Goal: Task Accomplishment & Management: Manage account settings

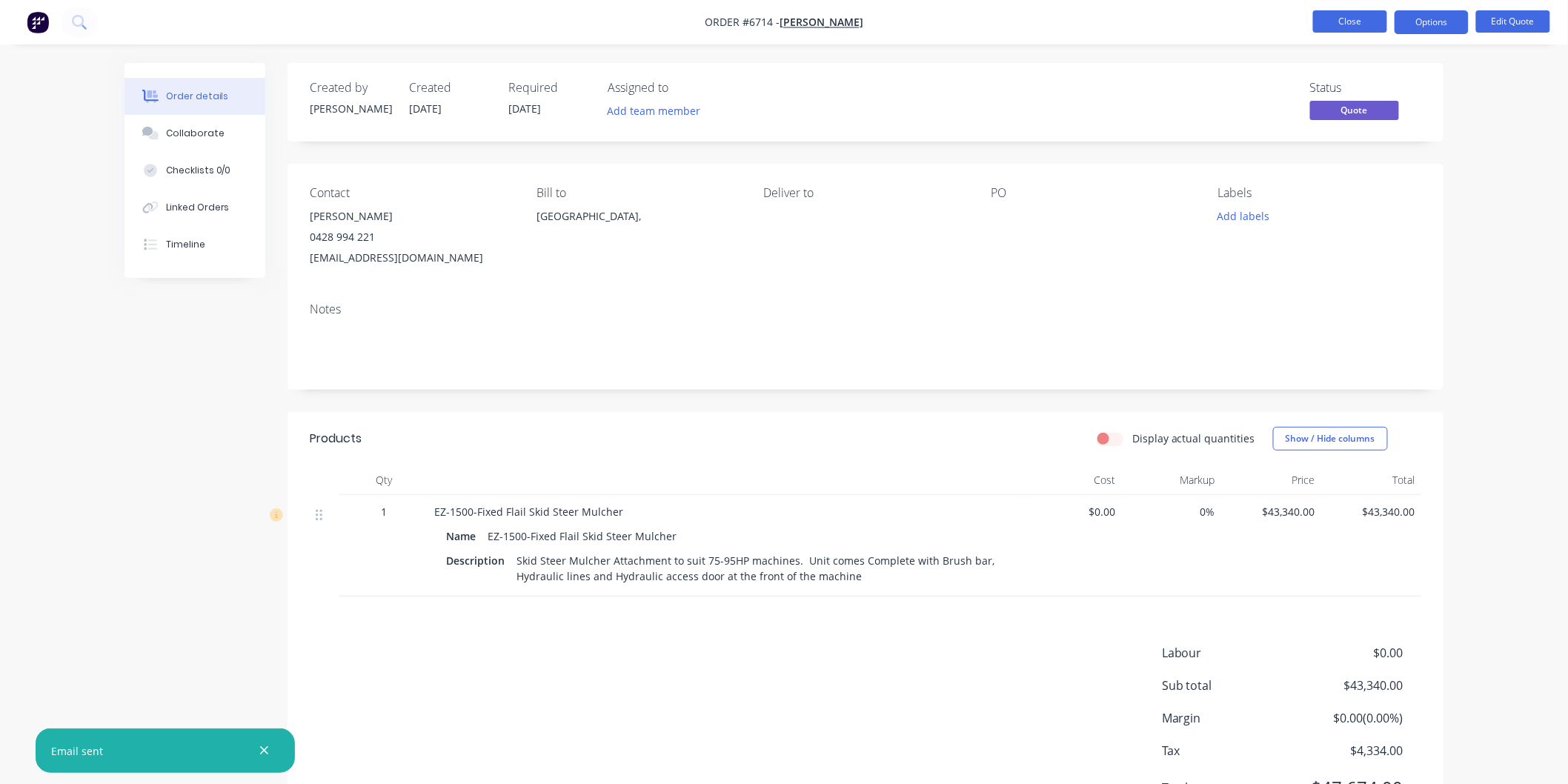
click at [1349, 18] on button "Close" at bounding box center [1350, 22] width 74 height 22
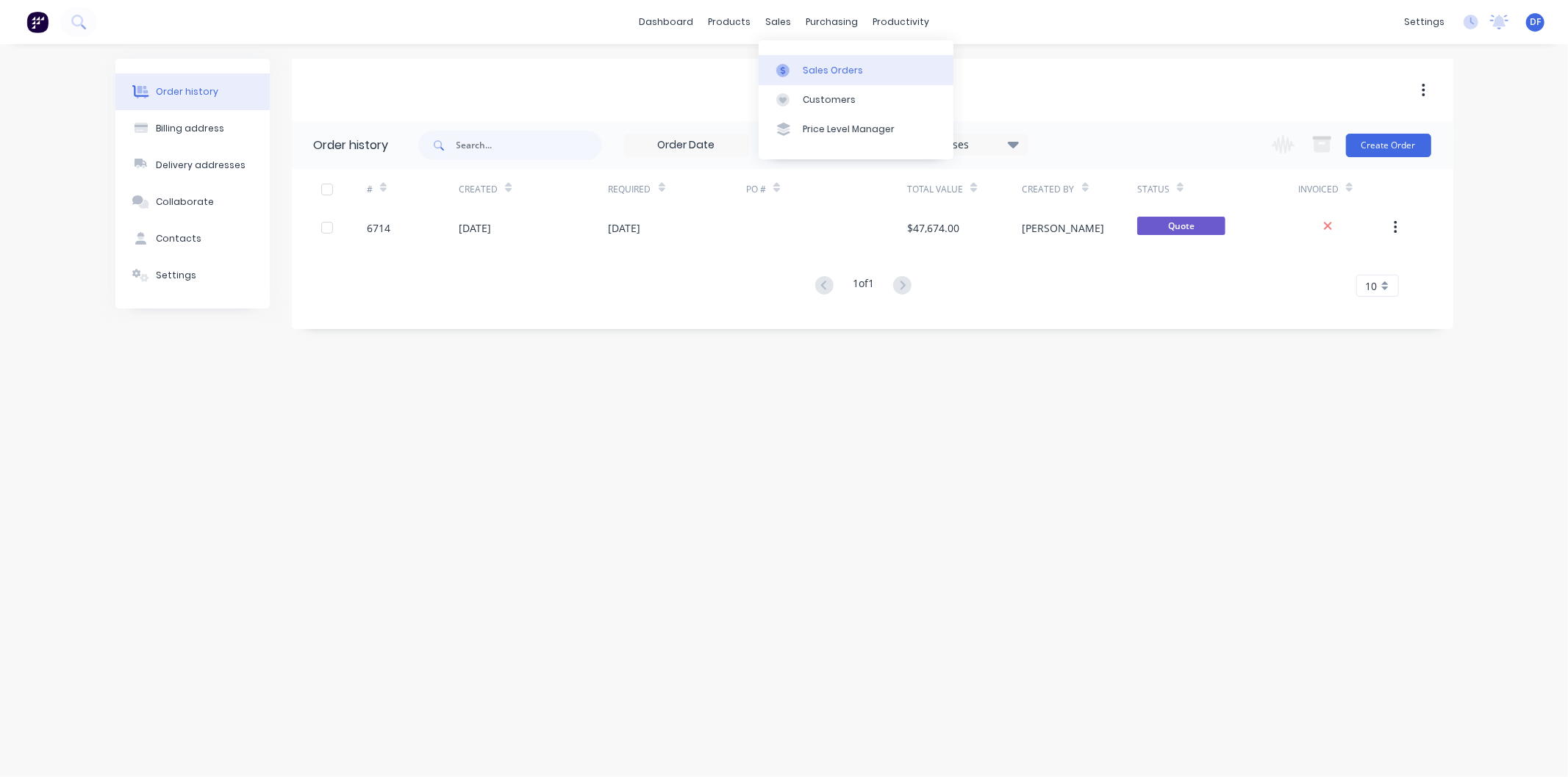
drag, startPoint x: 828, startPoint y: 68, endPoint x: 806, endPoint y: 84, distance: 27.2
click at [827, 69] on div "Sales Orders" at bounding box center [833, 71] width 61 height 13
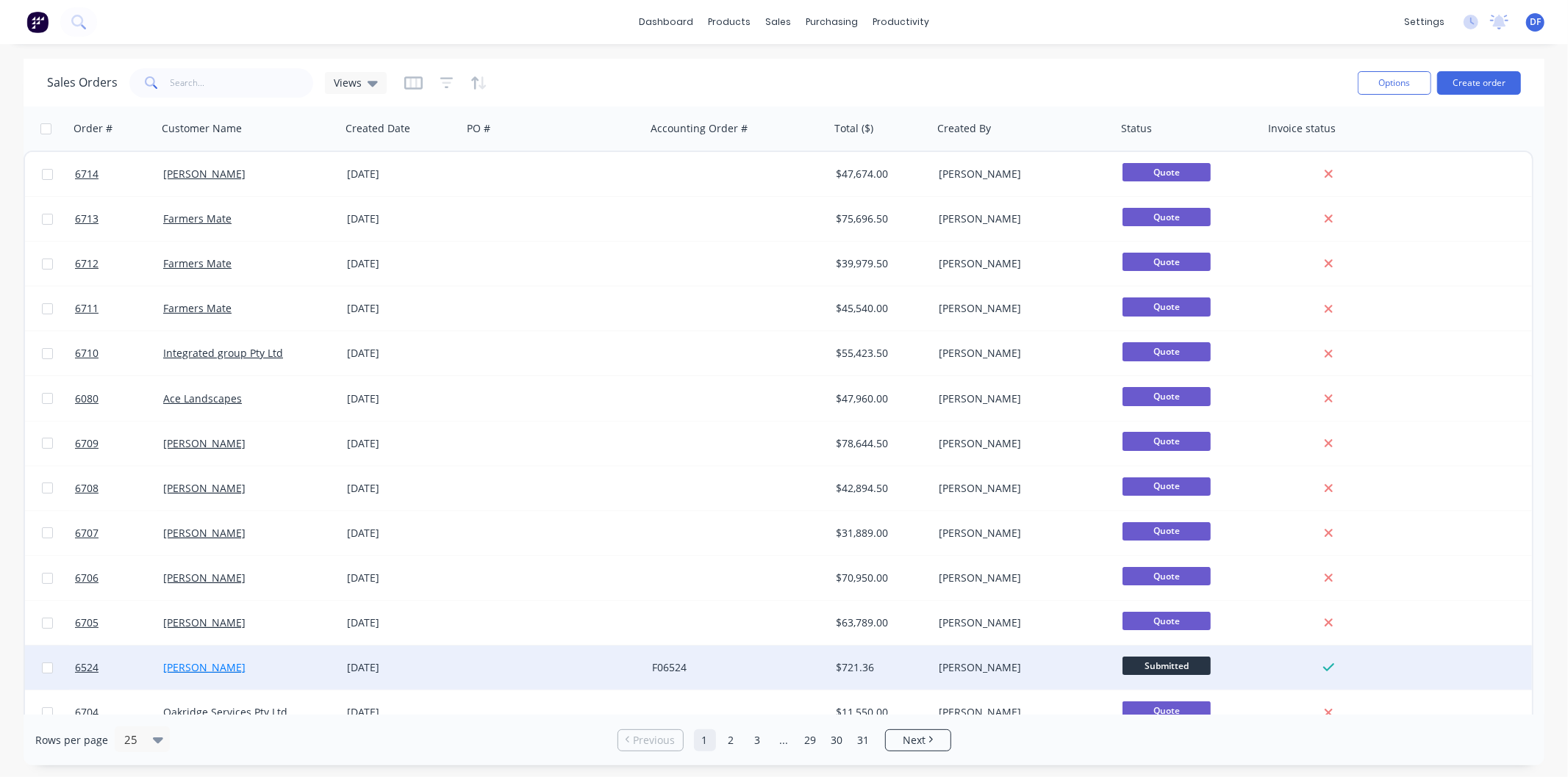
click at [202, 666] on link "[PERSON_NAME]" at bounding box center [204, 667] width 83 height 14
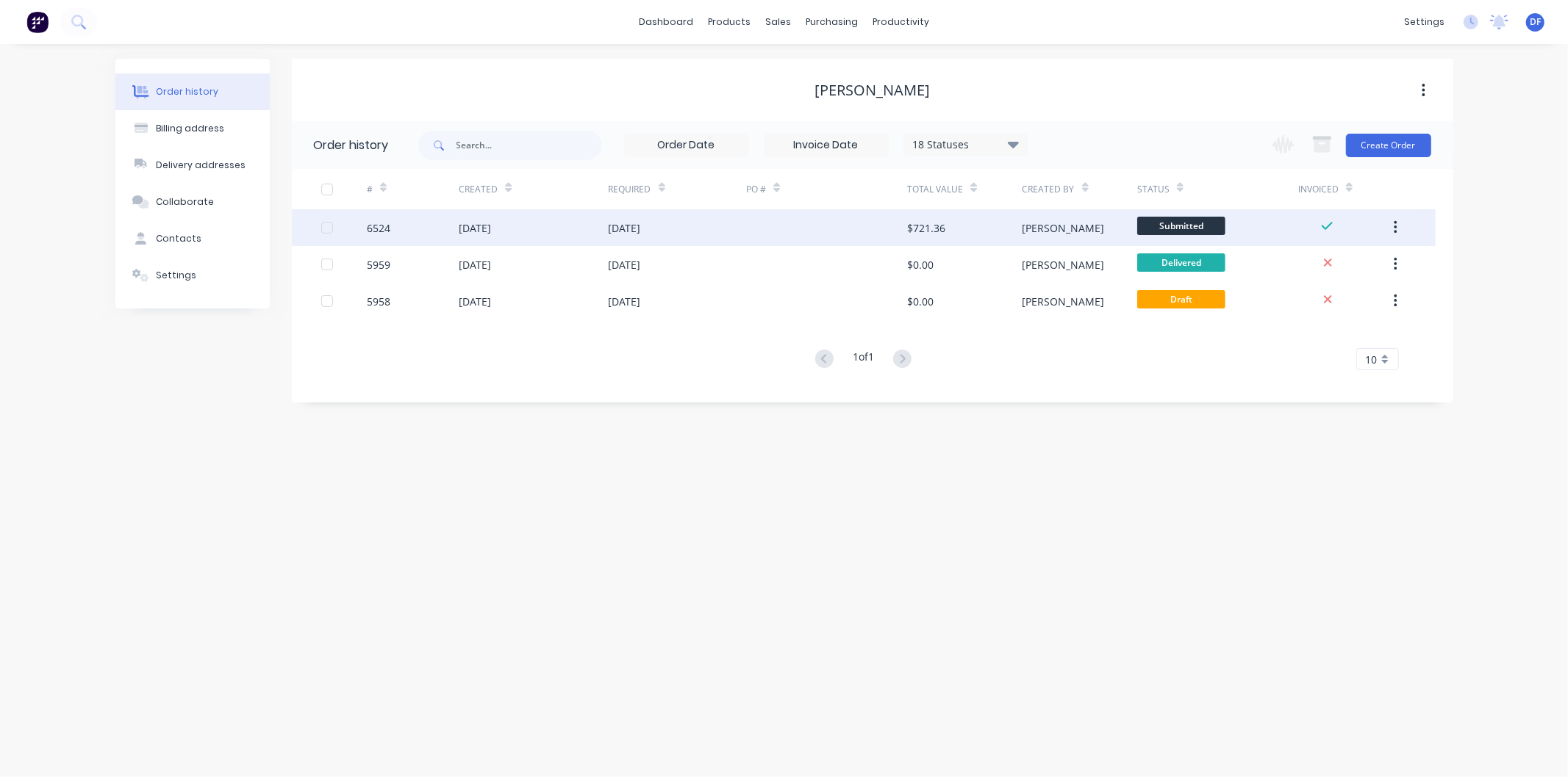
click at [633, 228] on div "[DATE]" at bounding box center [625, 228] width 32 height 15
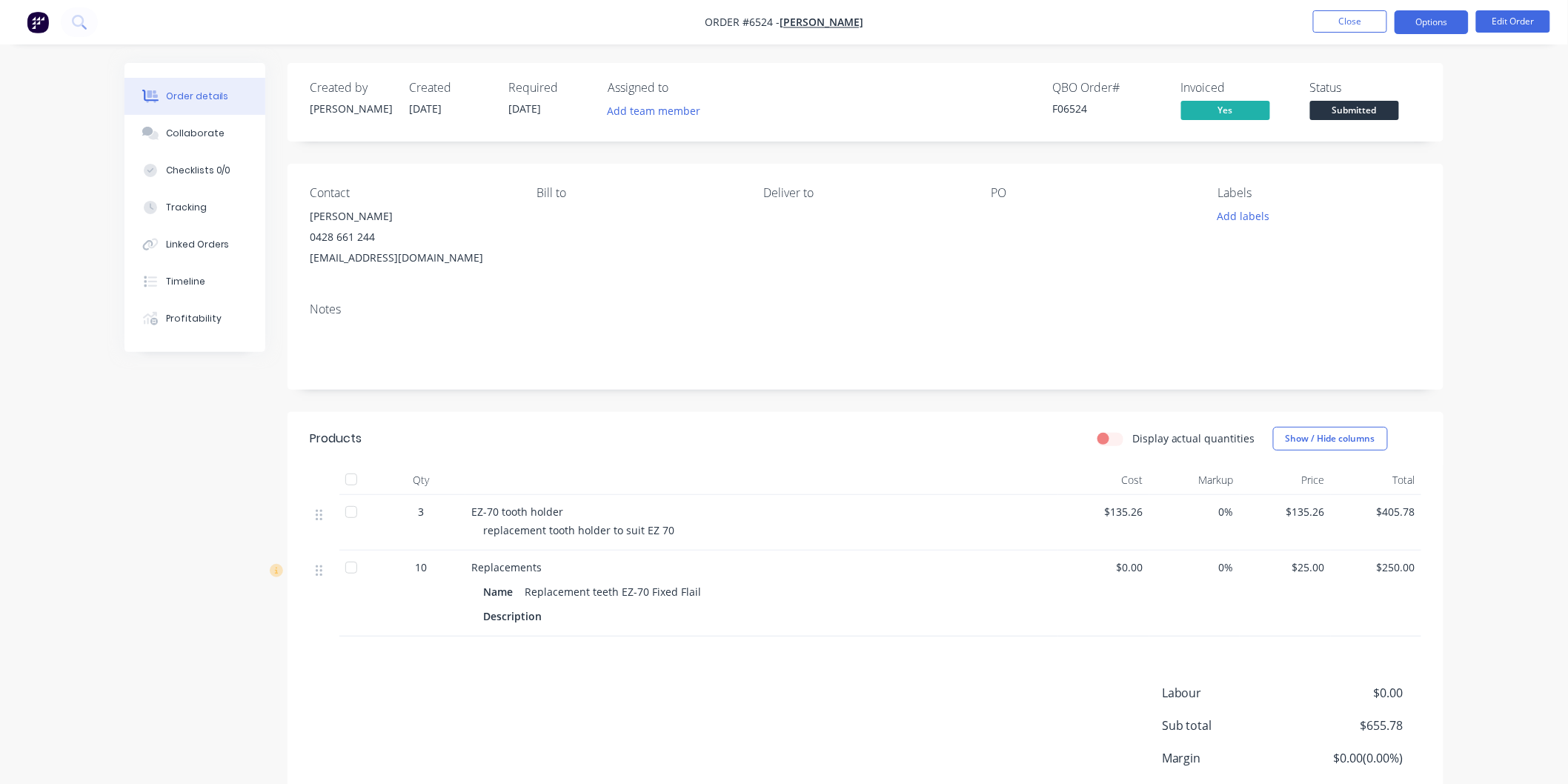
click at [1426, 19] on button "Options" at bounding box center [1432, 22] width 74 height 24
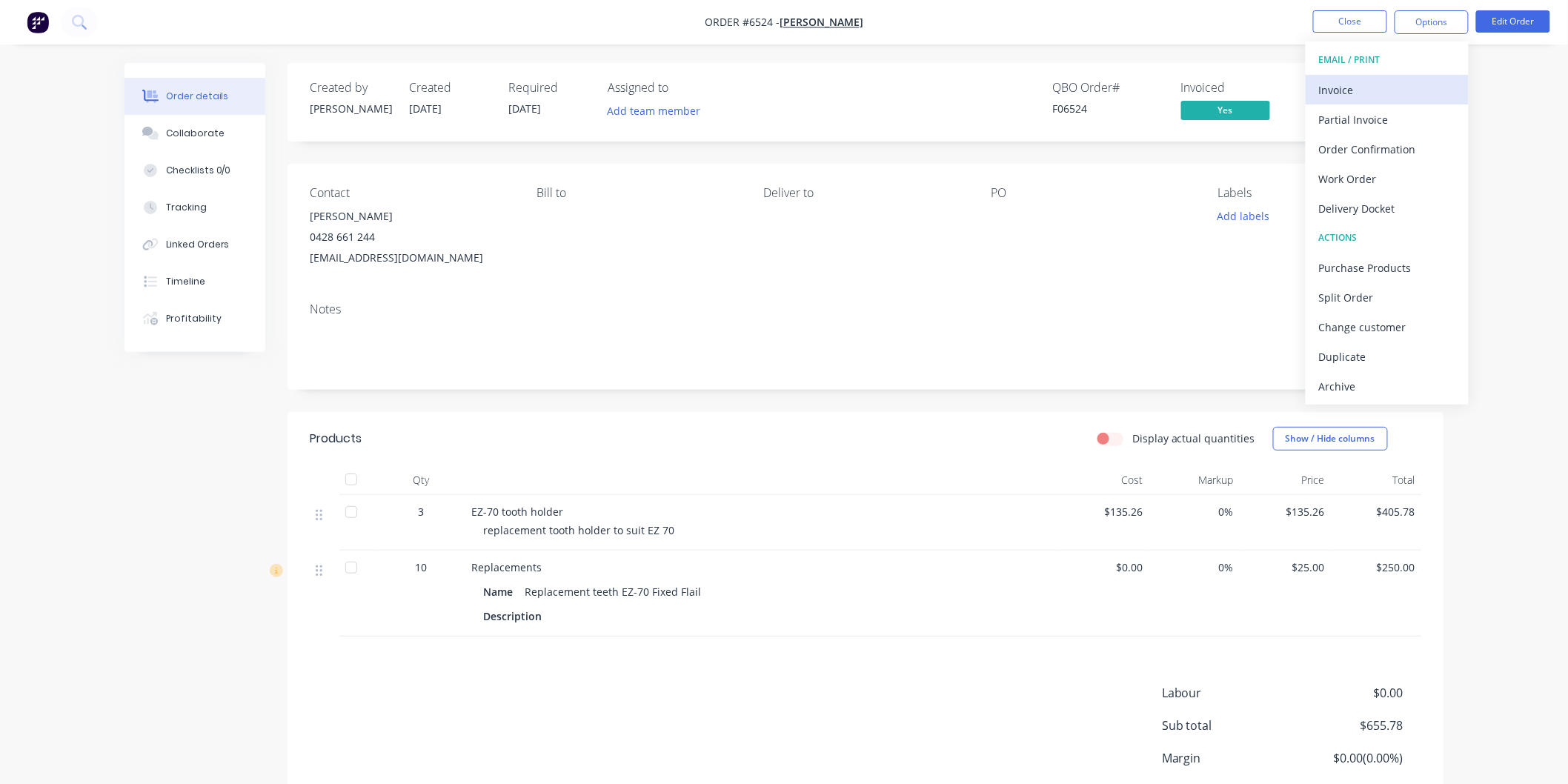
click at [1337, 85] on div "Invoice" at bounding box center [1386, 90] width 136 height 22
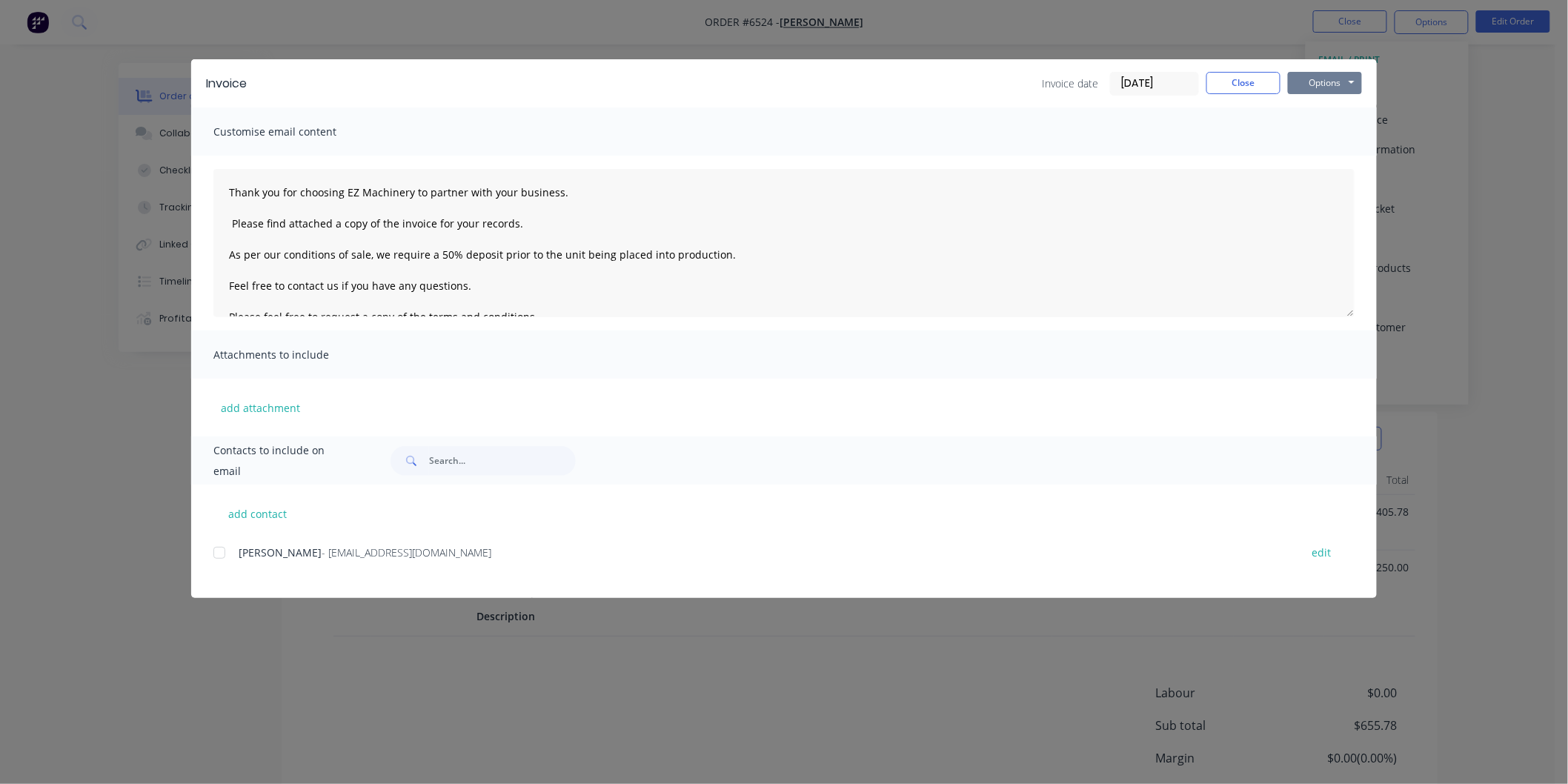
click at [1322, 86] on button "Options" at bounding box center [1325, 83] width 74 height 22
click at [1329, 129] on button "Print" at bounding box center [1334, 133] width 95 height 25
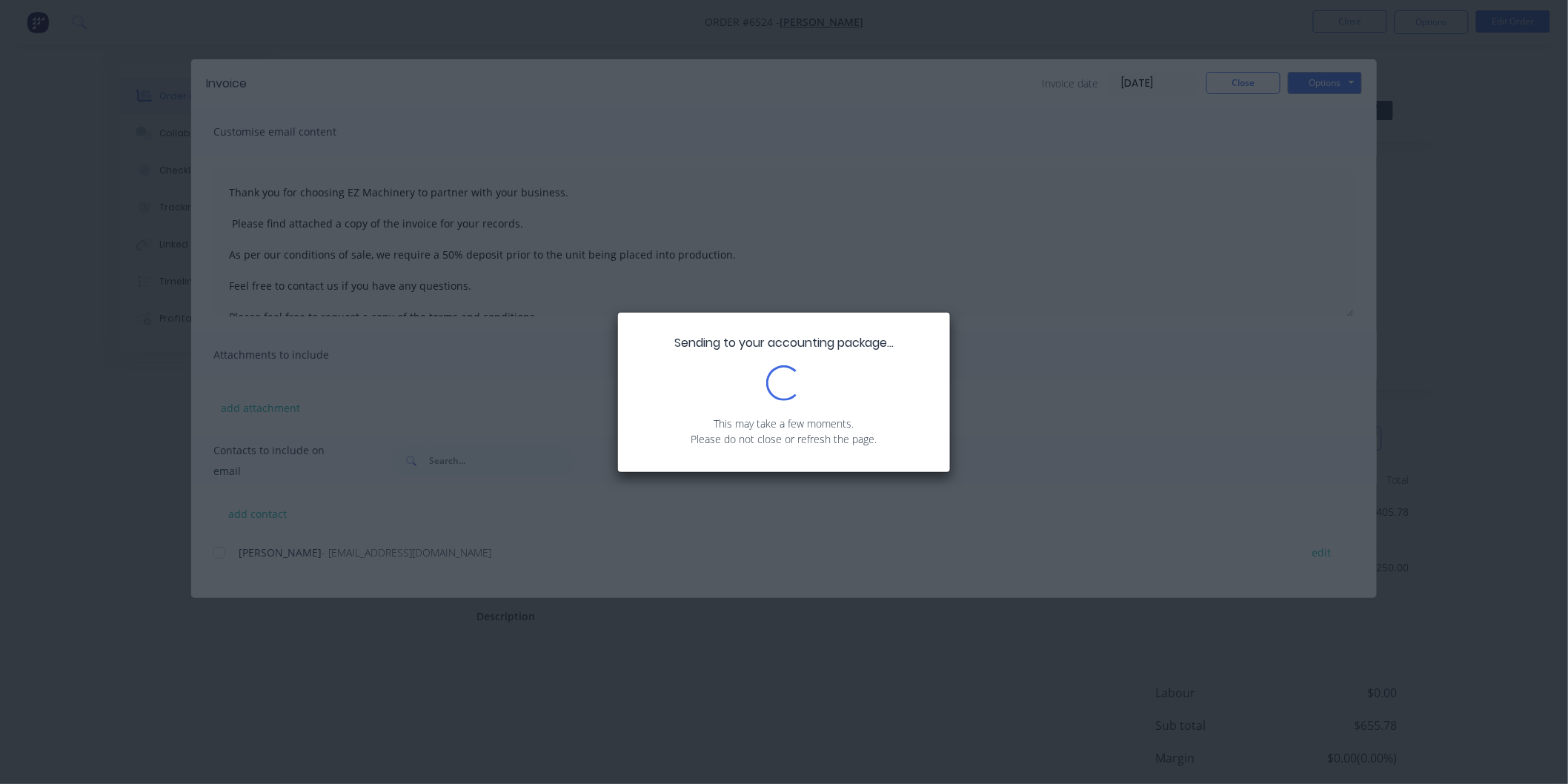
click at [1308, 83] on div "Sending to your accounting package... Loading... This may take a few moments. P…" at bounding box center [784, 392] width 1568 height 784
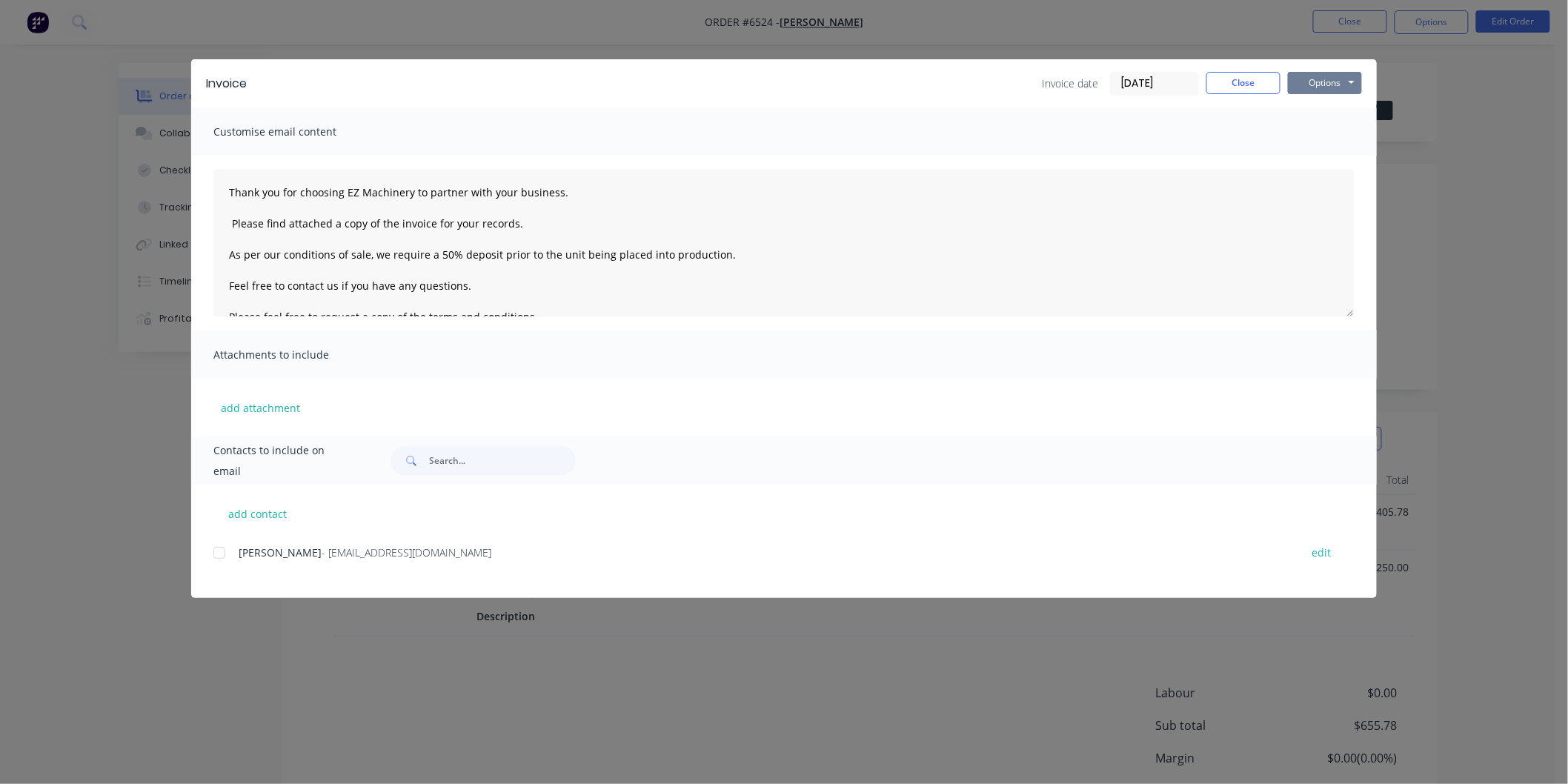
click at [1328, 80] on button "Options" at bounding box center [1325, 83] width 74 height 22
click at [1328, 153] on button "Email" at bounding box center [1334, 158] width 95 height 25
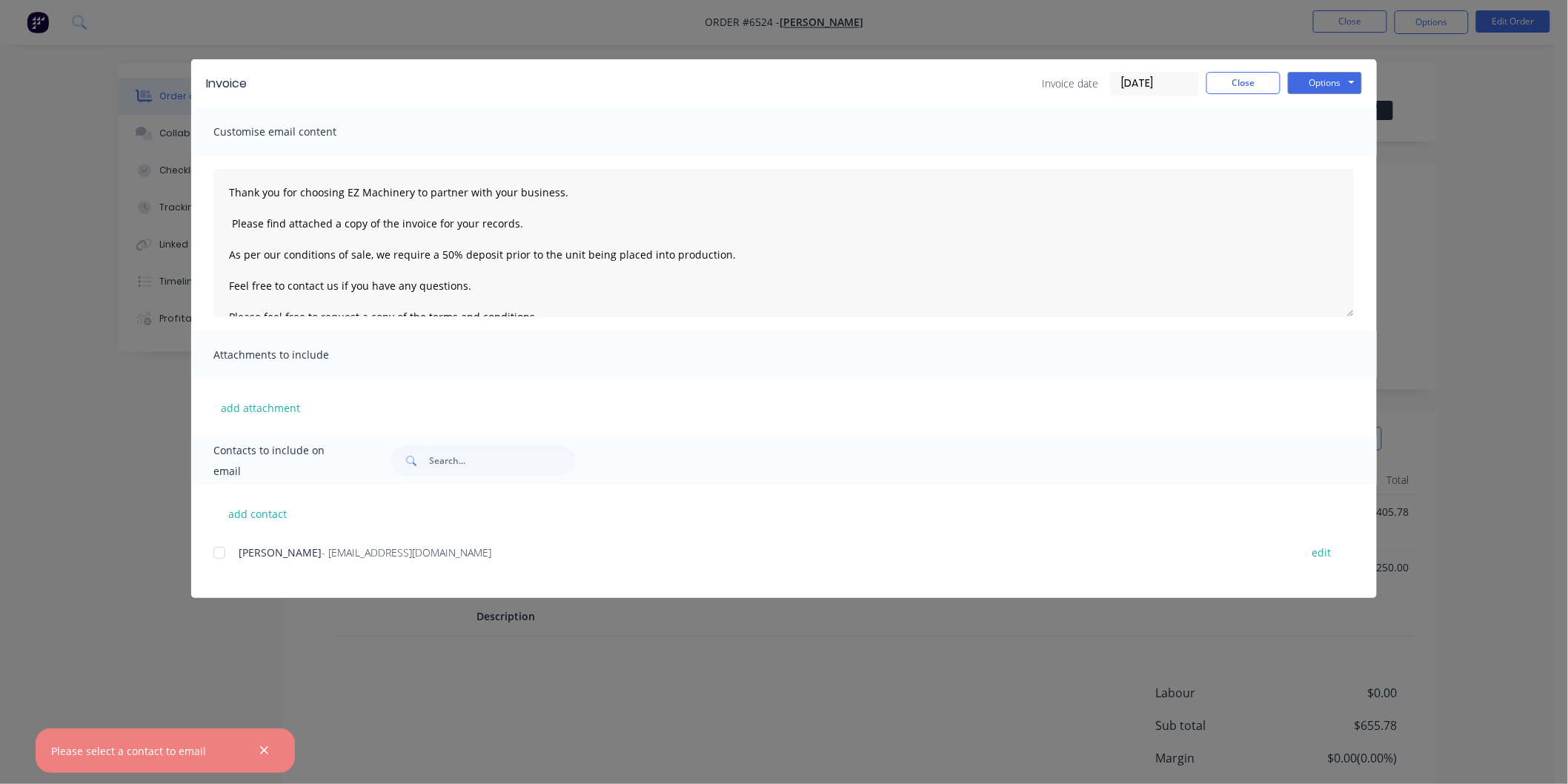
click at [216, 546] on div at bounding box center [220, 553] width 30 height 30
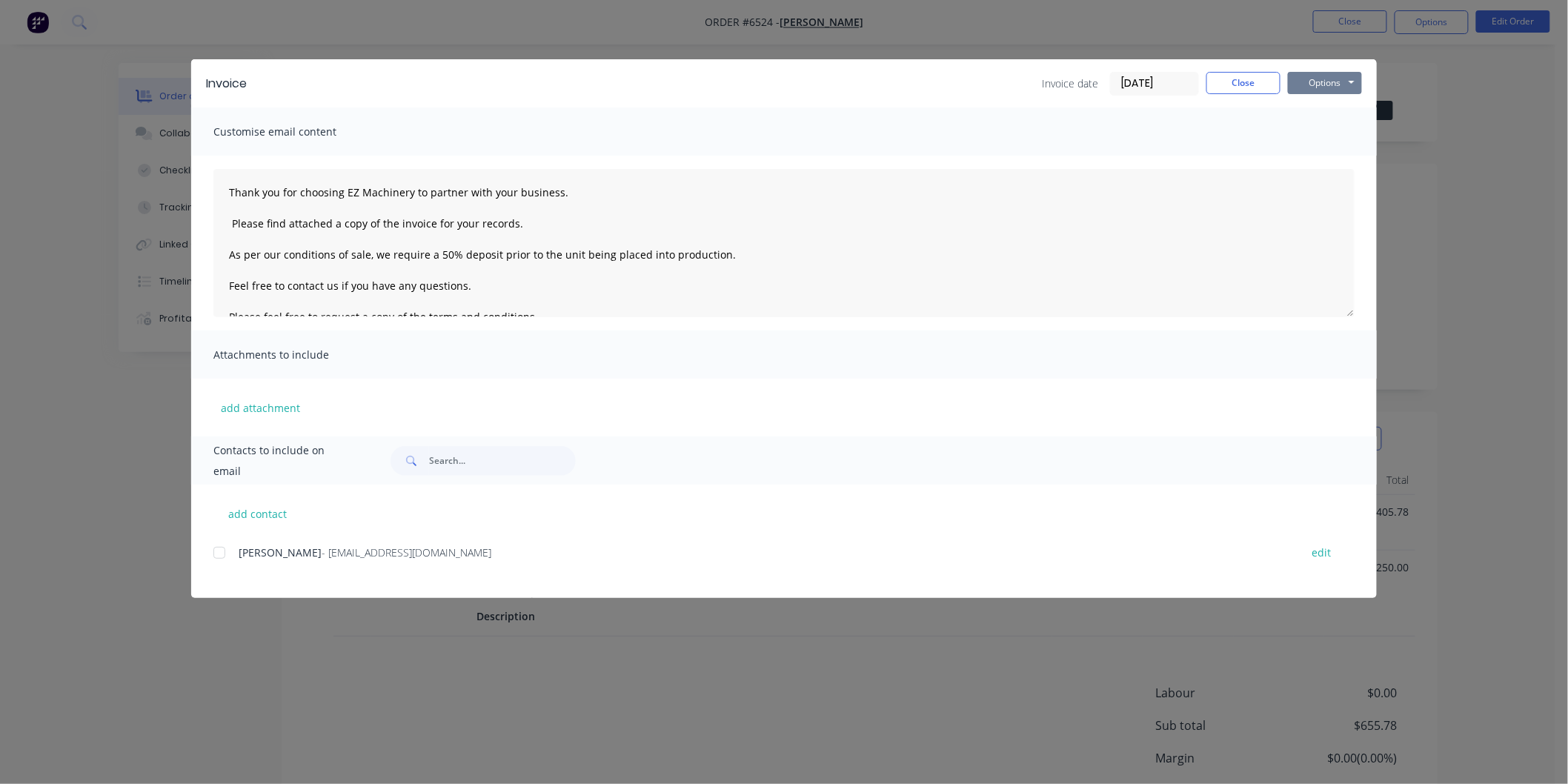
click at [1313, 83] on button "Options" at bounding box center [1325, 83] width 74 height 22
click at [225, 552] on div at bounding box center [220, 553] width 30 height 30
click at [1320, 77] on button "Options" at bounding box center [1325, 83] width 74 height 22
click at [1327, 151] on button "Email" at bounding box center [1334, 158] width 95 height 25
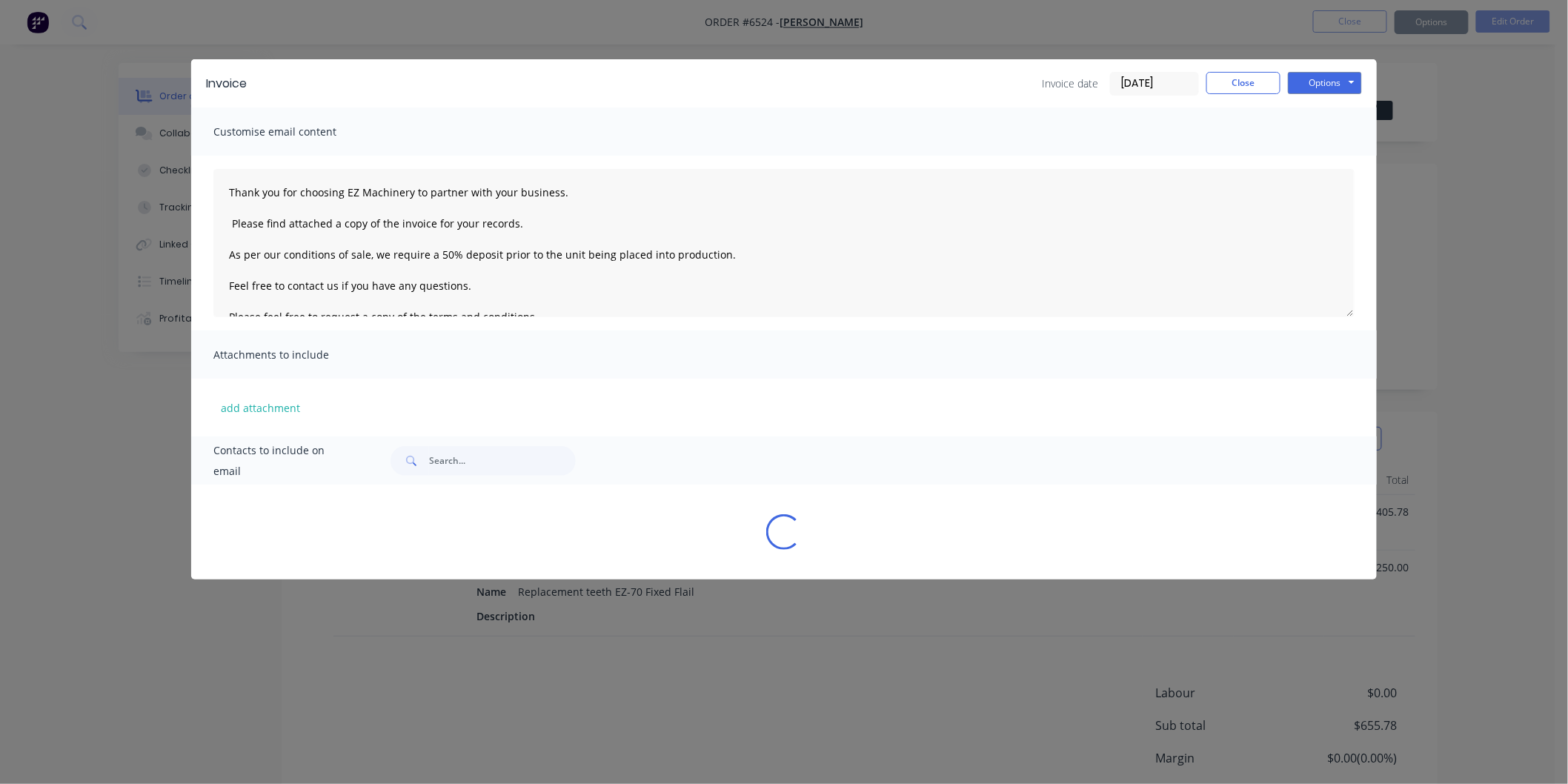
type textarea "Thank you for choosing EZ Machinery to partner with your business. Please find …"
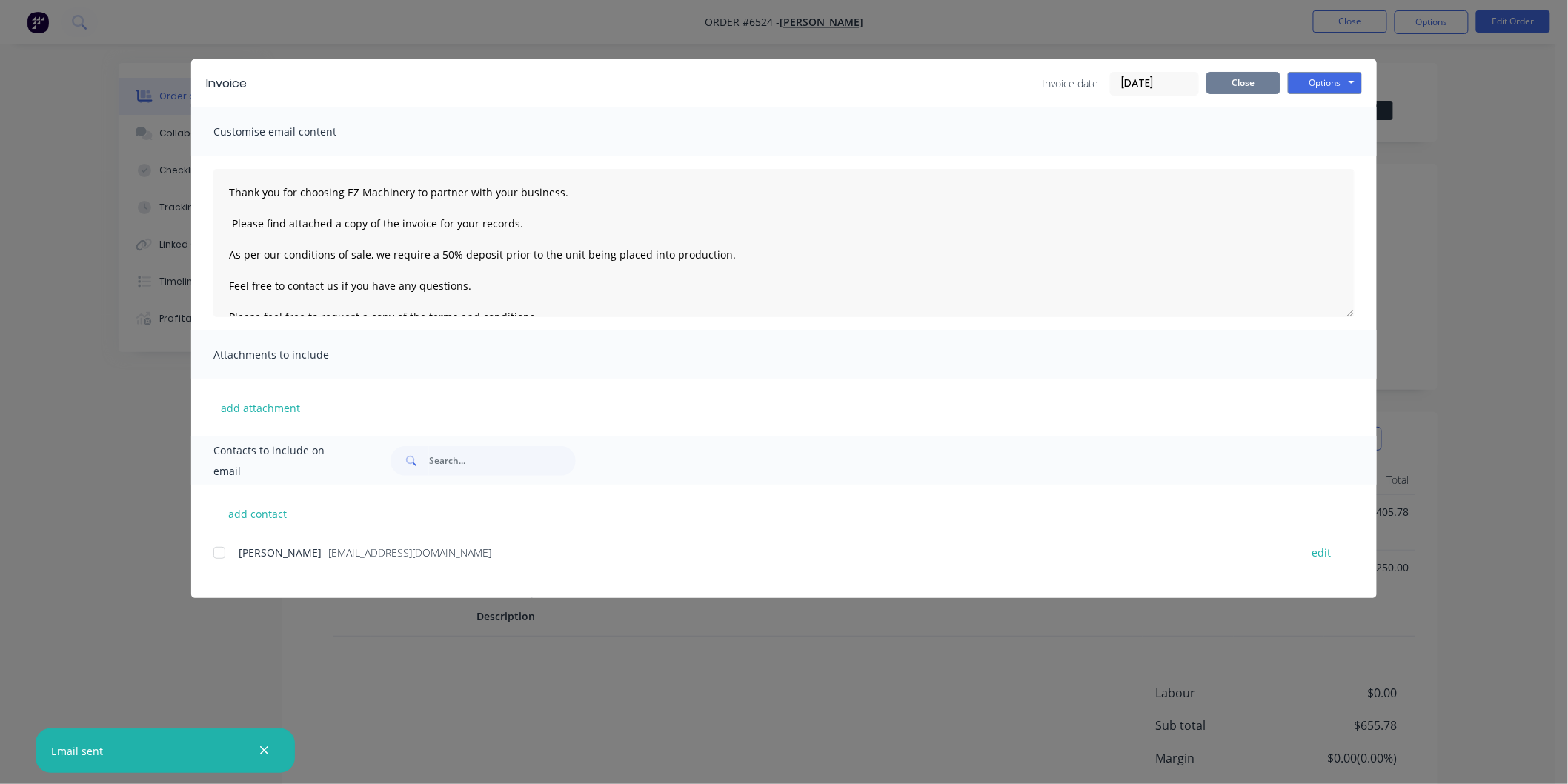
click at [1236, 80] on button "Close" at bounding box center [1244, 83] width 74 height 22
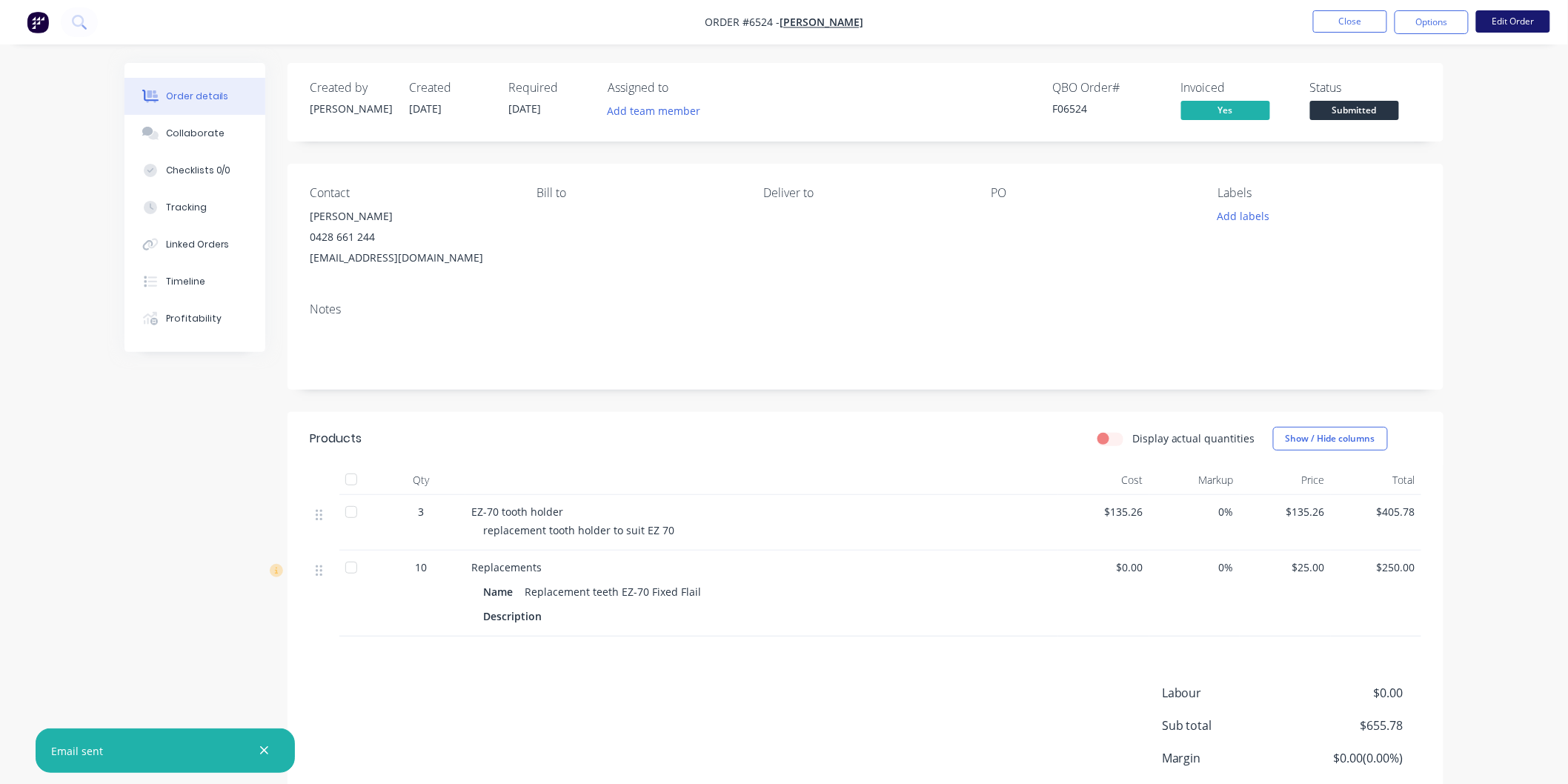
click at [1520, 21] on button "Edit Order" at bounding box center [1513, 22] width 74 height 22
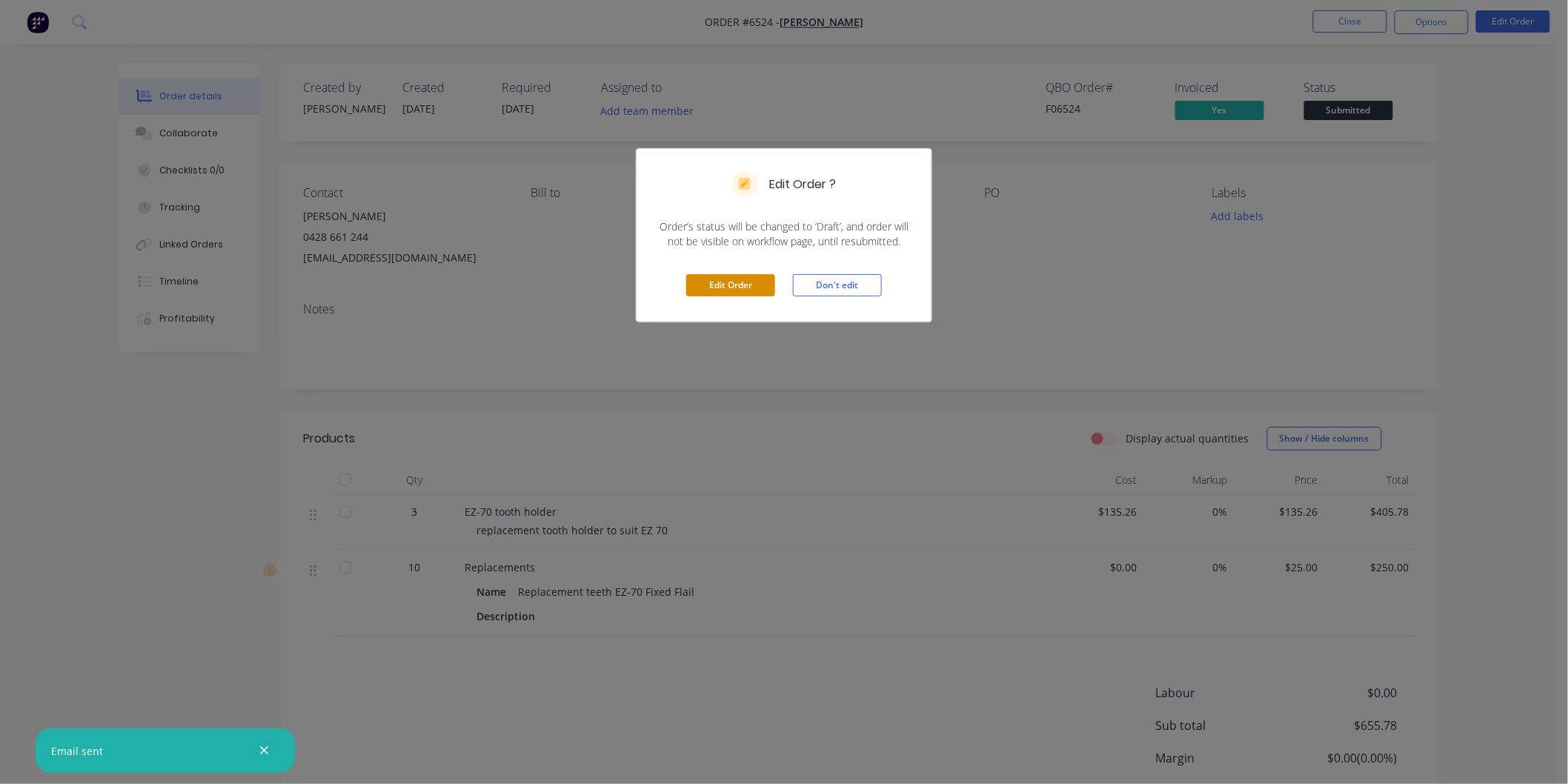
click at [722, 282] on button "Edit Order" at bounding box center [730, 285] width 89 height 22
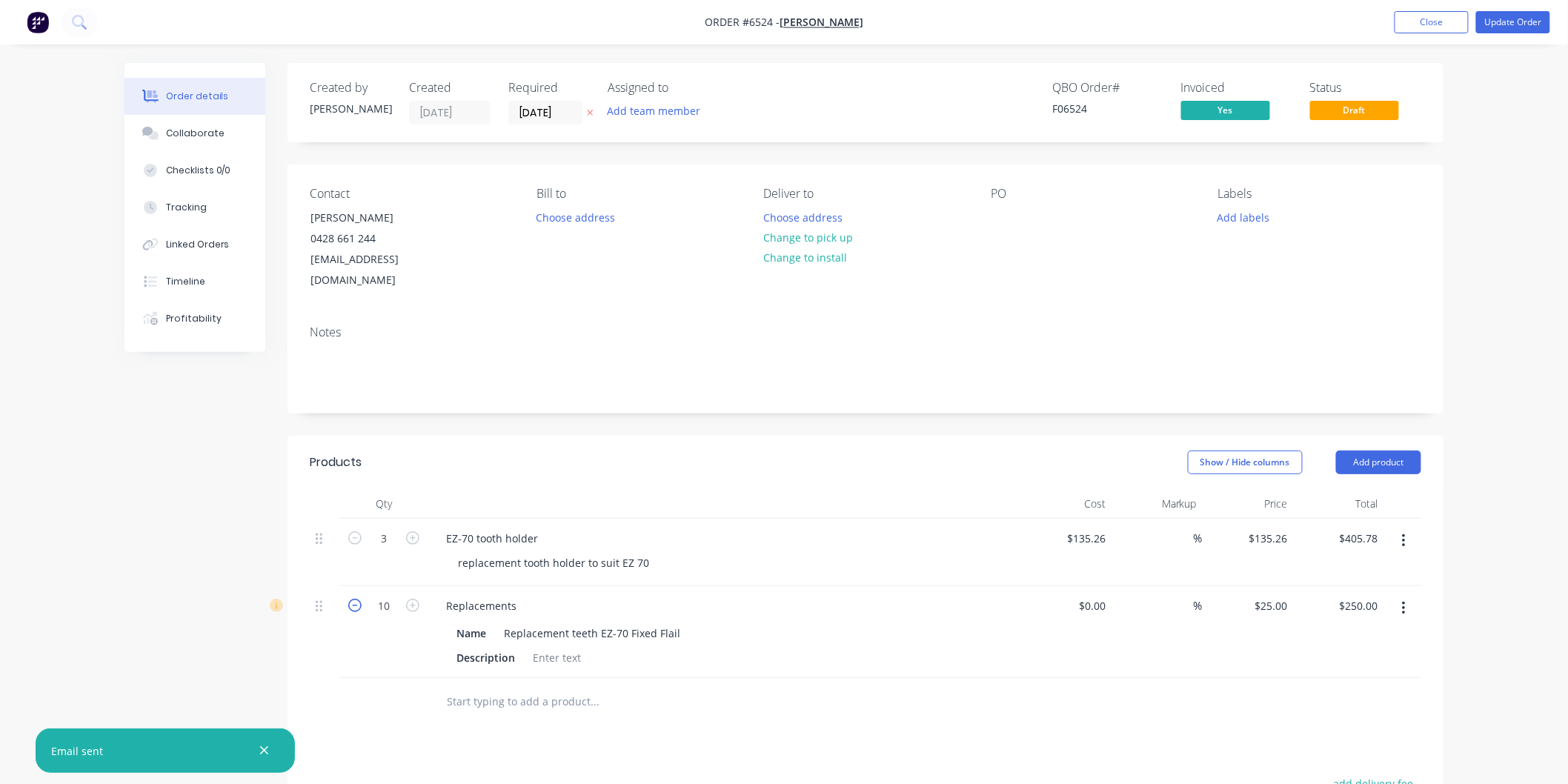
click at [353, 599] on icon "button" at bounding box center [355, 605] width 13 height 13
type input "9"
type input "$225.00"
click at [353, 599] on icon "button" at bounding box center [355, 605] width 13 height 13
type input "8"
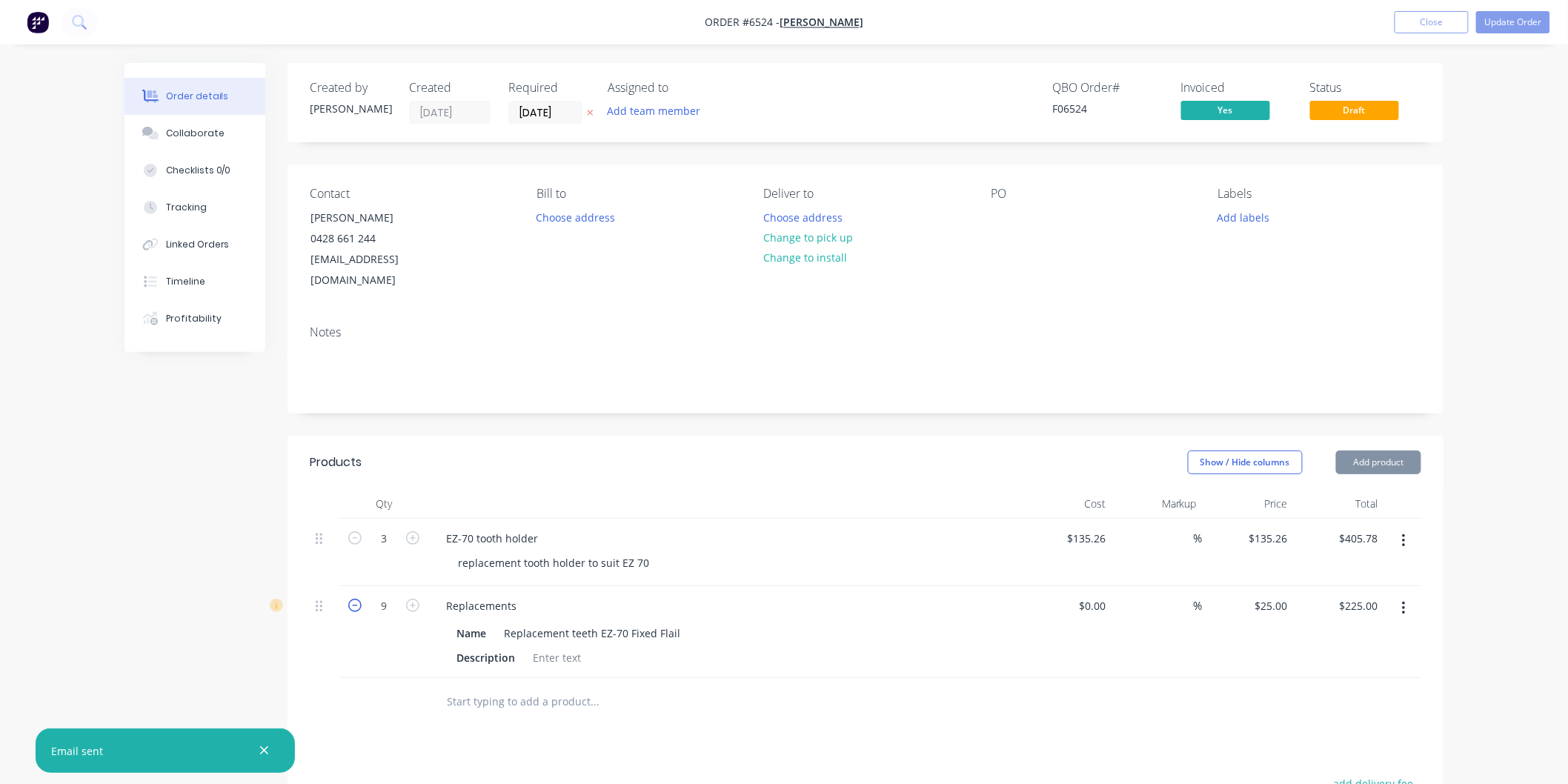
type input "$200.00"
click at [353, 599] on icon "button" at bounding box center [355, 605] width 13 height 13
type input "7"
type input "$175.00"
click at [353, 599] on icon "button" at bounding box center [355, 605] width 13 height 13
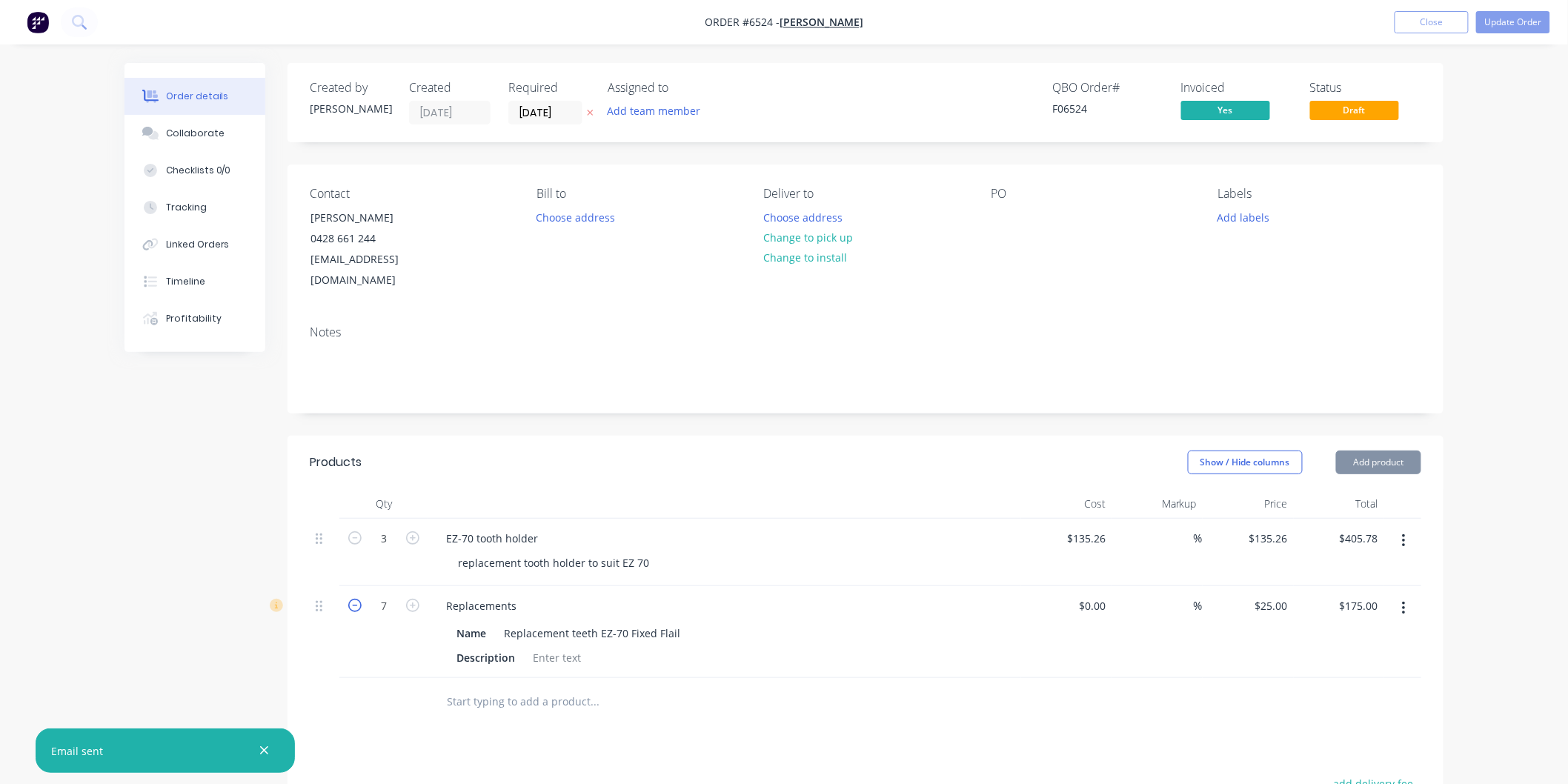
type input "6"
type input "$150.00"
click at [353, 599] on icon "button" at bounding box center [355, 605] width 13 height 13
type input "5"
type input "$125.00"
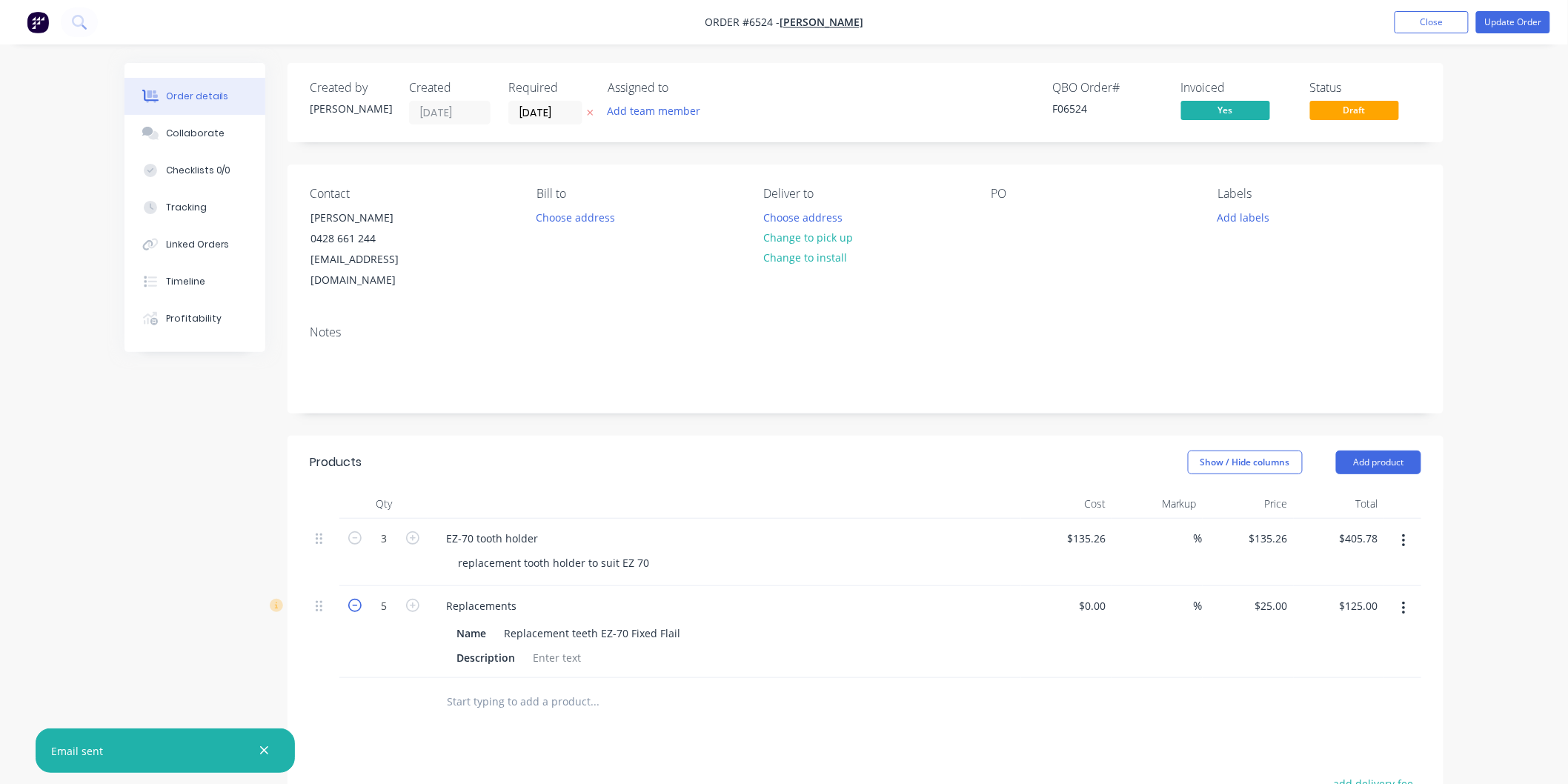
click at [353, 599] on icon "button" at bounding box center [355, 605] width 13 height 13
type input "4"
type input "$100.00"
click at [353, 599] on icon "button" at bounding box center [355, 605] width 13 height 13
type input "3"
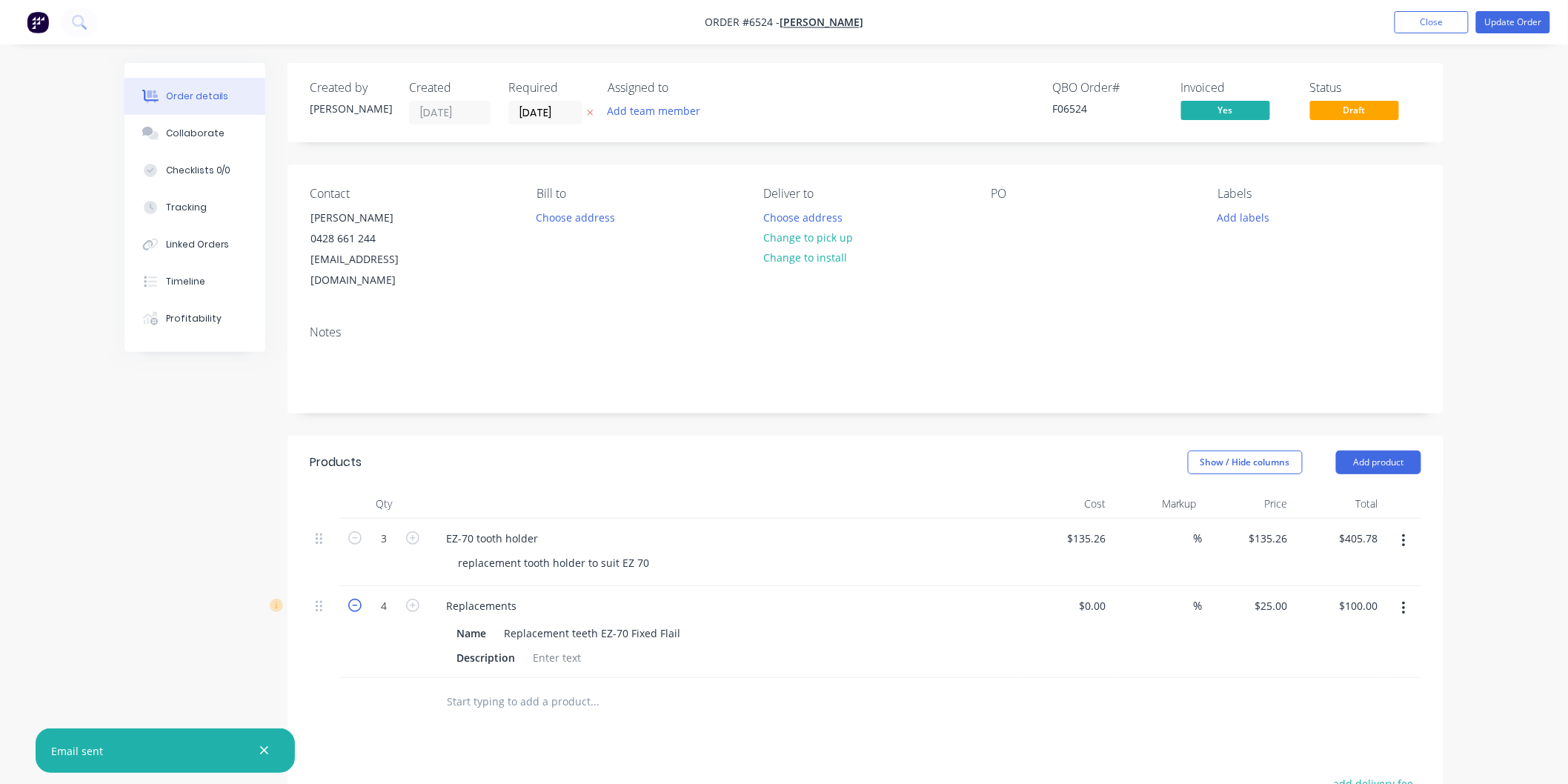
type input "$75.00"
click at [353, 599] on icon "button" at bounding box center [355, 605] width 13 height 13
type input "2"
type input "$50.00"
click at [353, 599] on icon "button" at bounding box center [355, 605] width 13 height 13
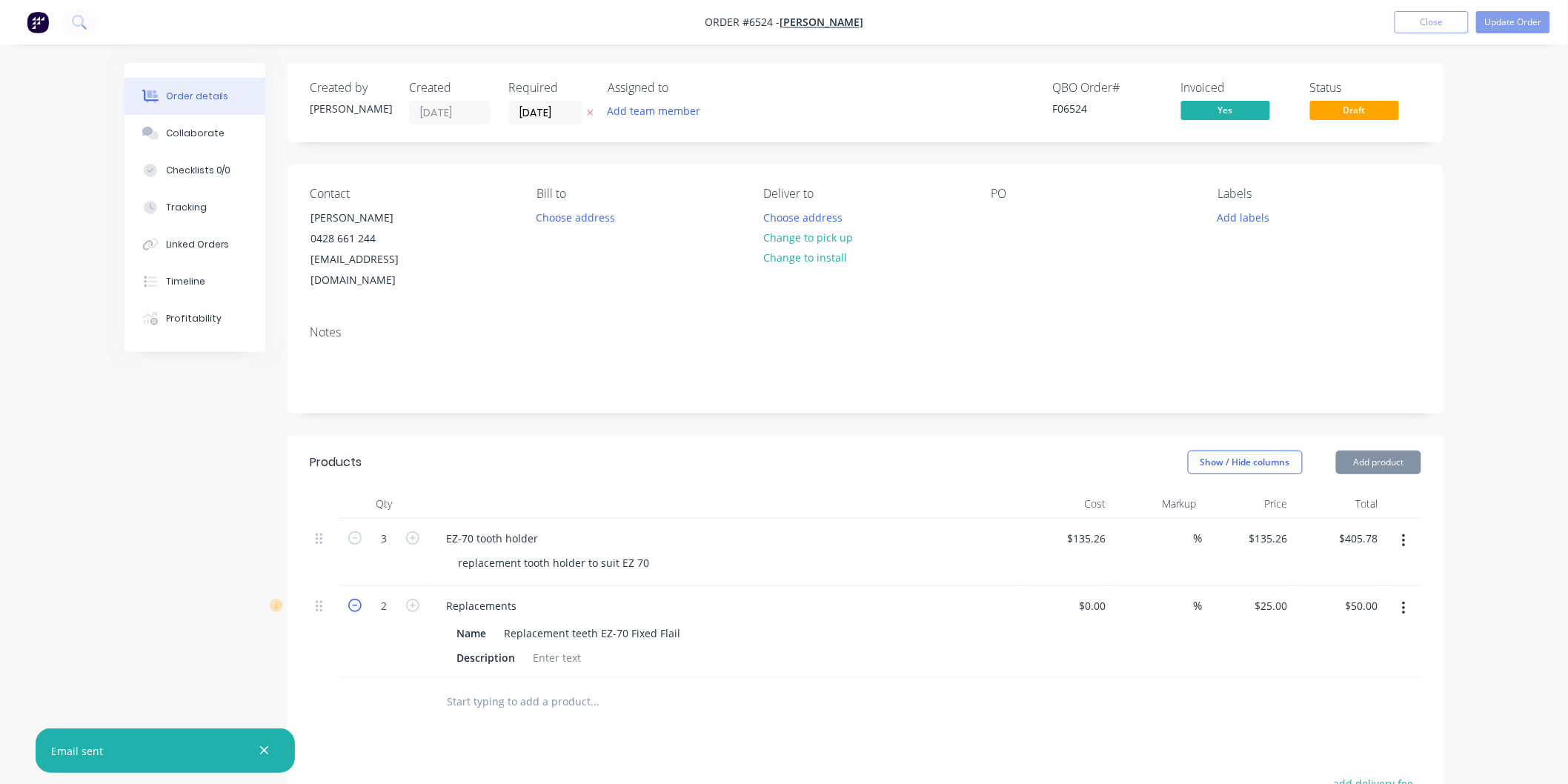
type input "1"
type input "$25.00"
click at [353, 599] on icon "button" at bounding box center [355, 605] width 13 height 13
type input "0"
type input "$0.00"
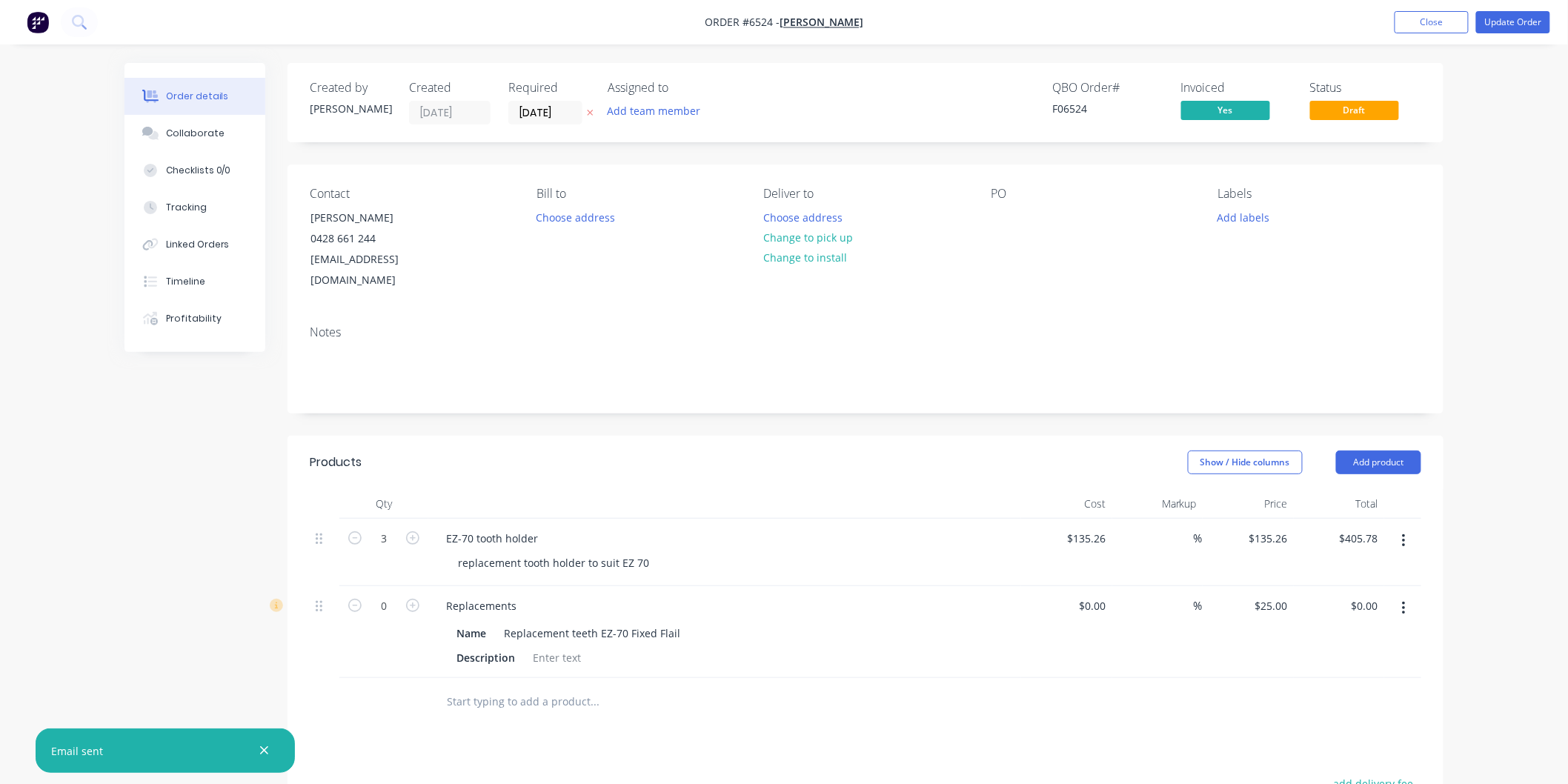
click at [372, 626] on div "0" at bounding box center [383, 632] width 89 height 92
click at [1424, 19] on button "Close" at bounding box center [1432, 22] width 74 height 22
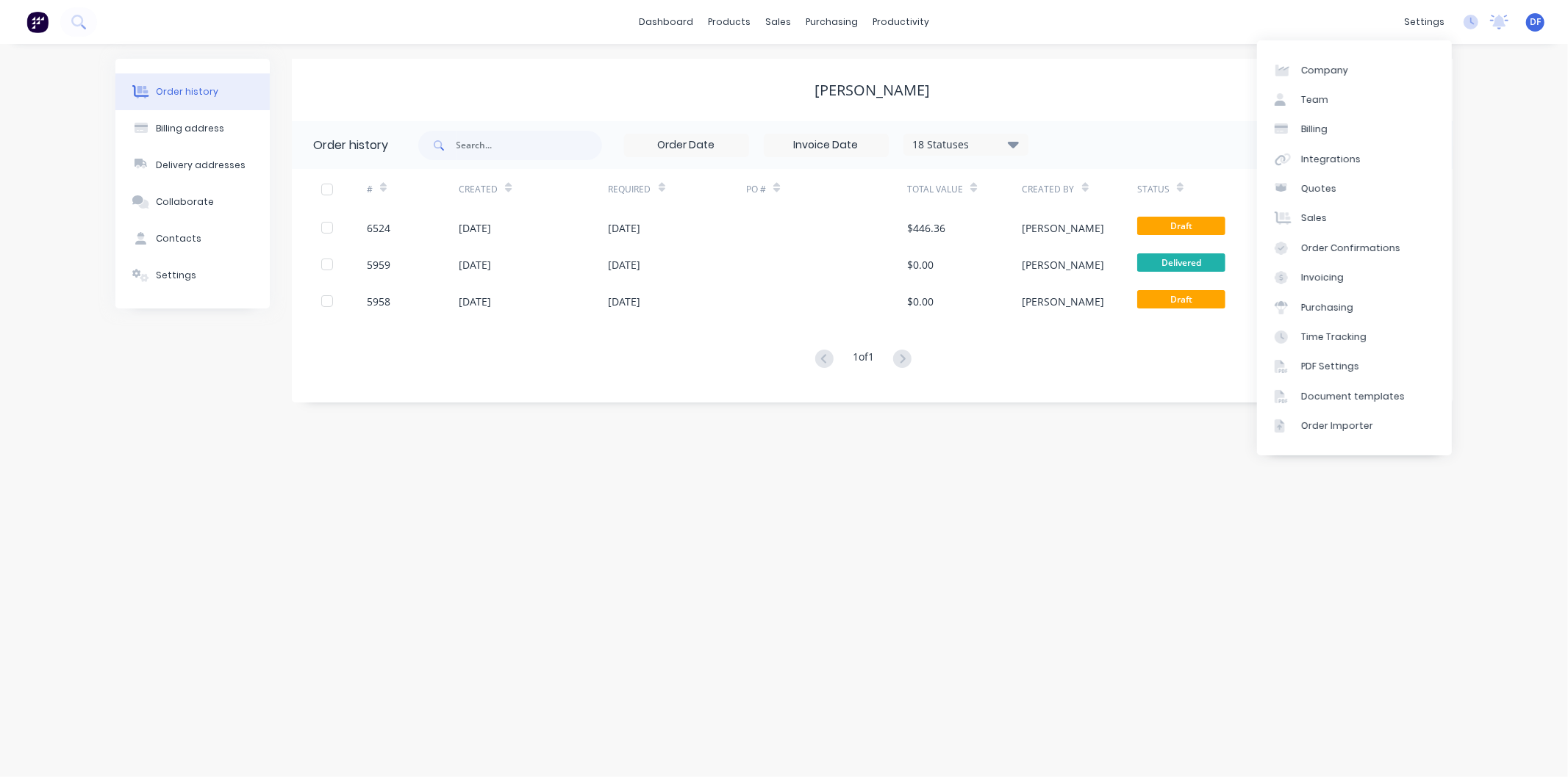
drag, startPoint x: 1279, startPoint y: 9, endPoint x: 1247, endPoint y: 57, distance: 57.7
click at [1279, 9] on div "dashboard products sales purchasing productivity dashboard products Product Cat…" at bounding box center [784, 22] width 1568 height 44
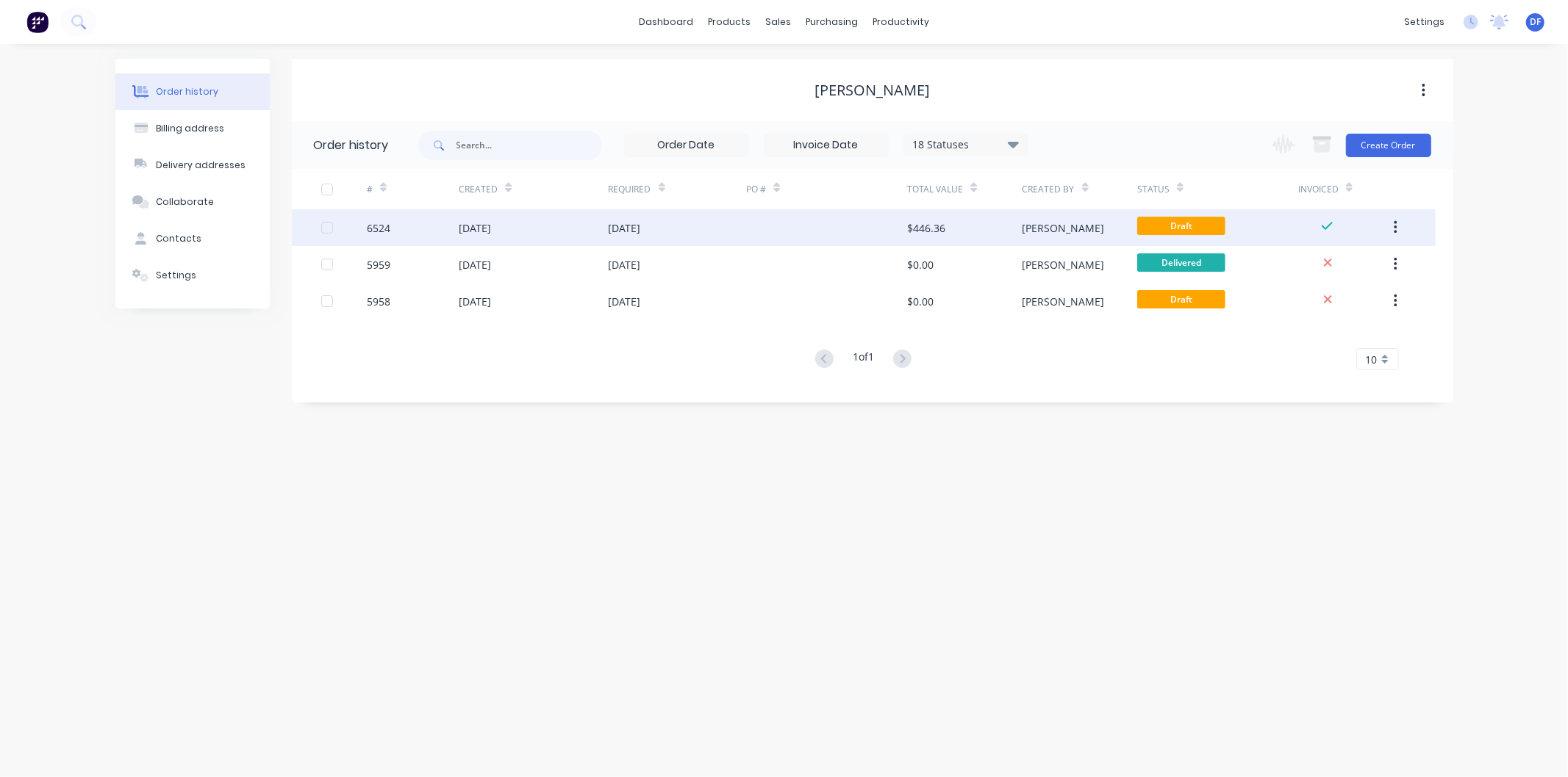
click at [642, 214] on div "[DATE]" at bounding box center [677, 228] width 138 height 37
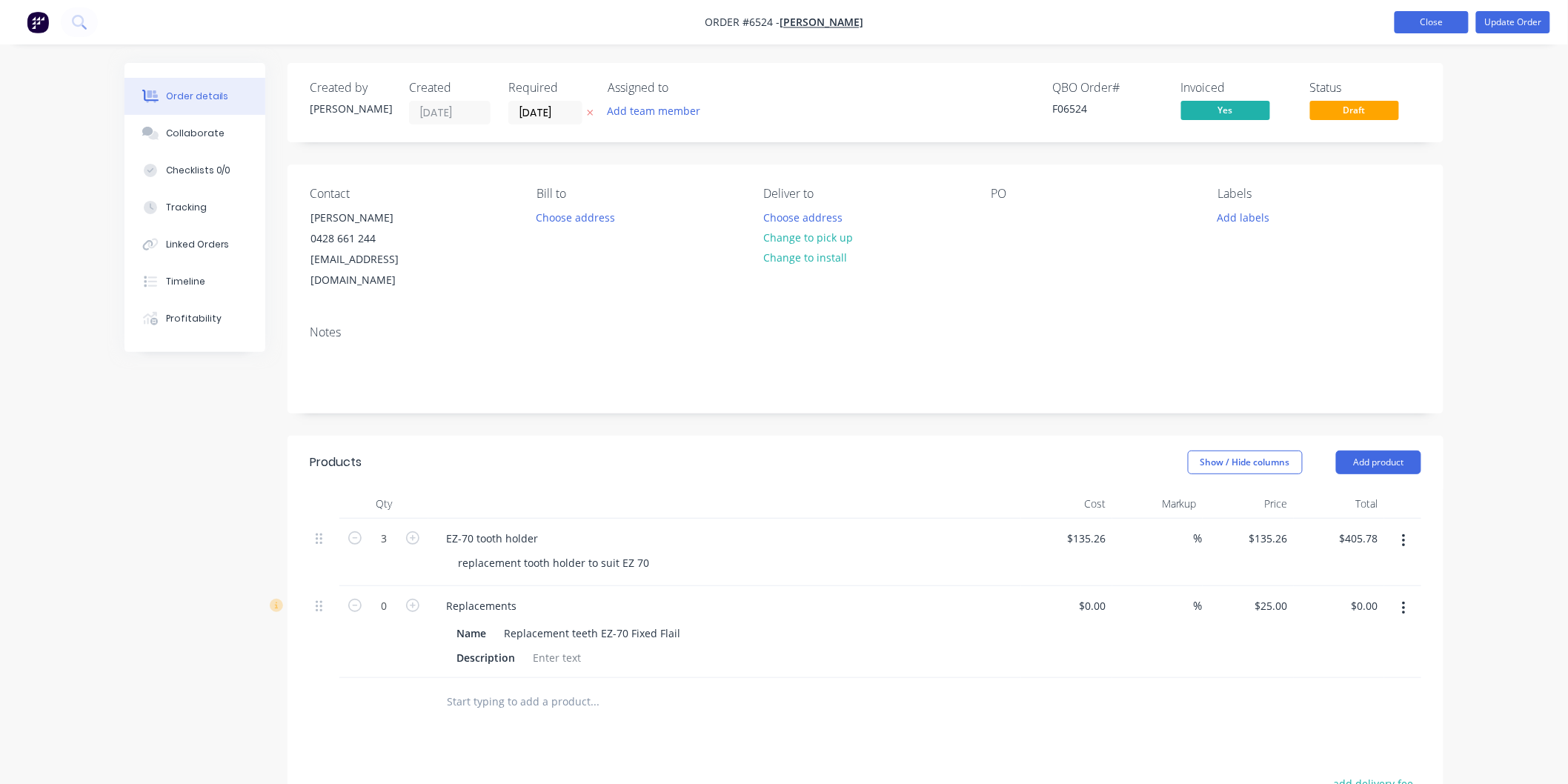
click at [1436, 22] on button "Close" at bounding box center [1432, 22] width 74 height 22
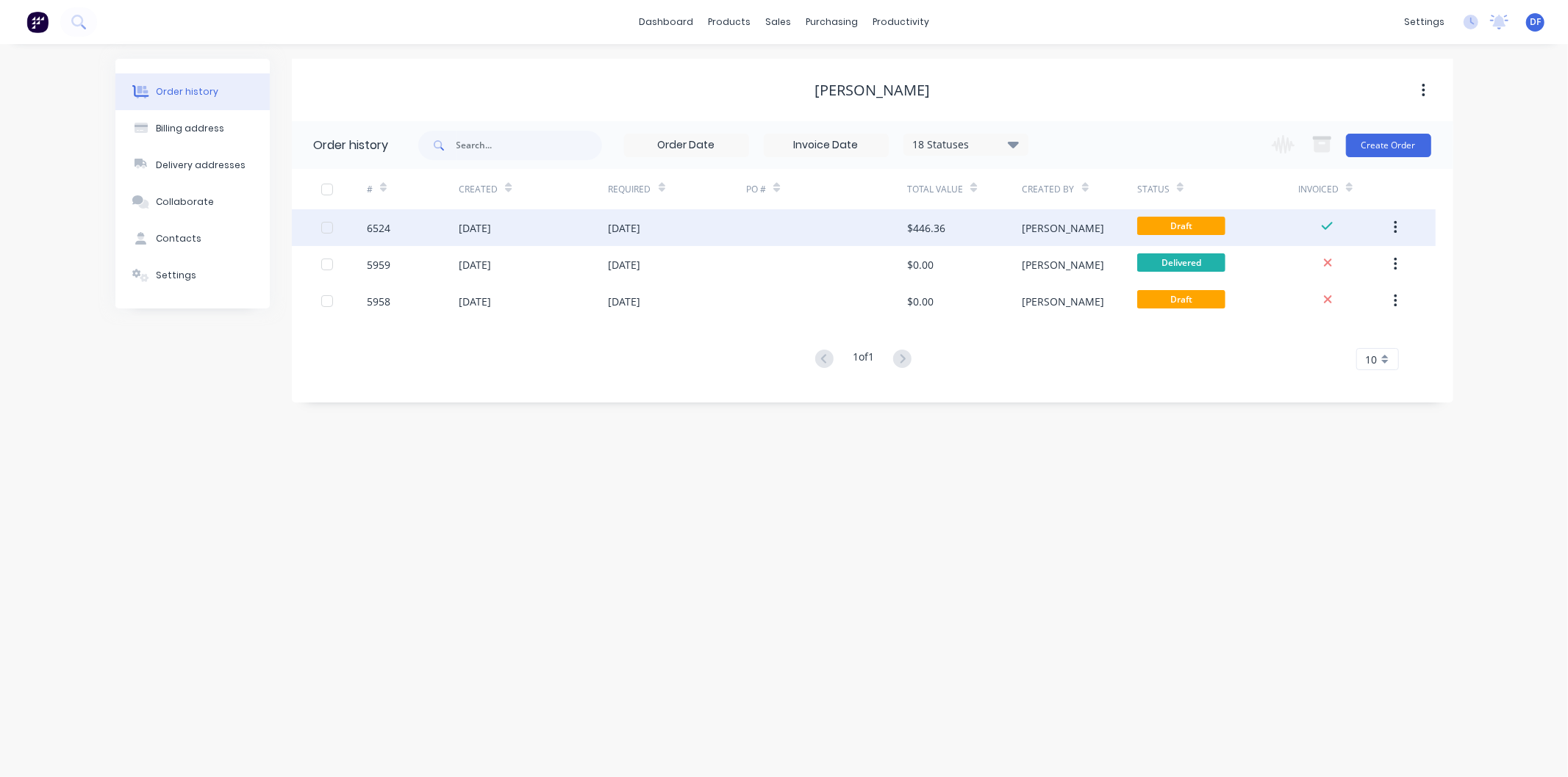
click at [1179, 221] on span "Draft" at bounding box center [1180, 226] width 88 height 18
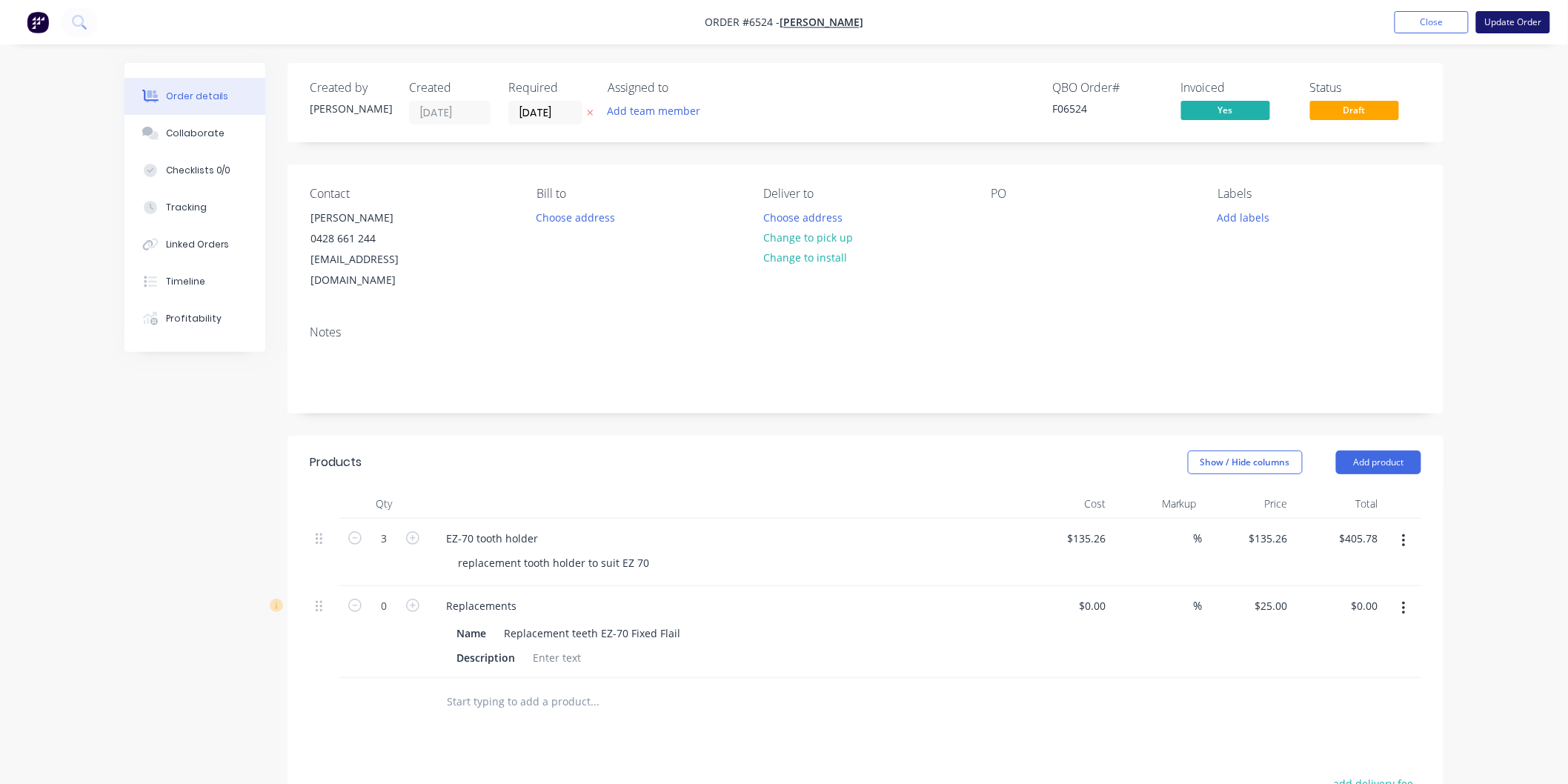
click at [1500, 12] on button "Update Order" at bounding box center [1513, 22] width 74 height 22
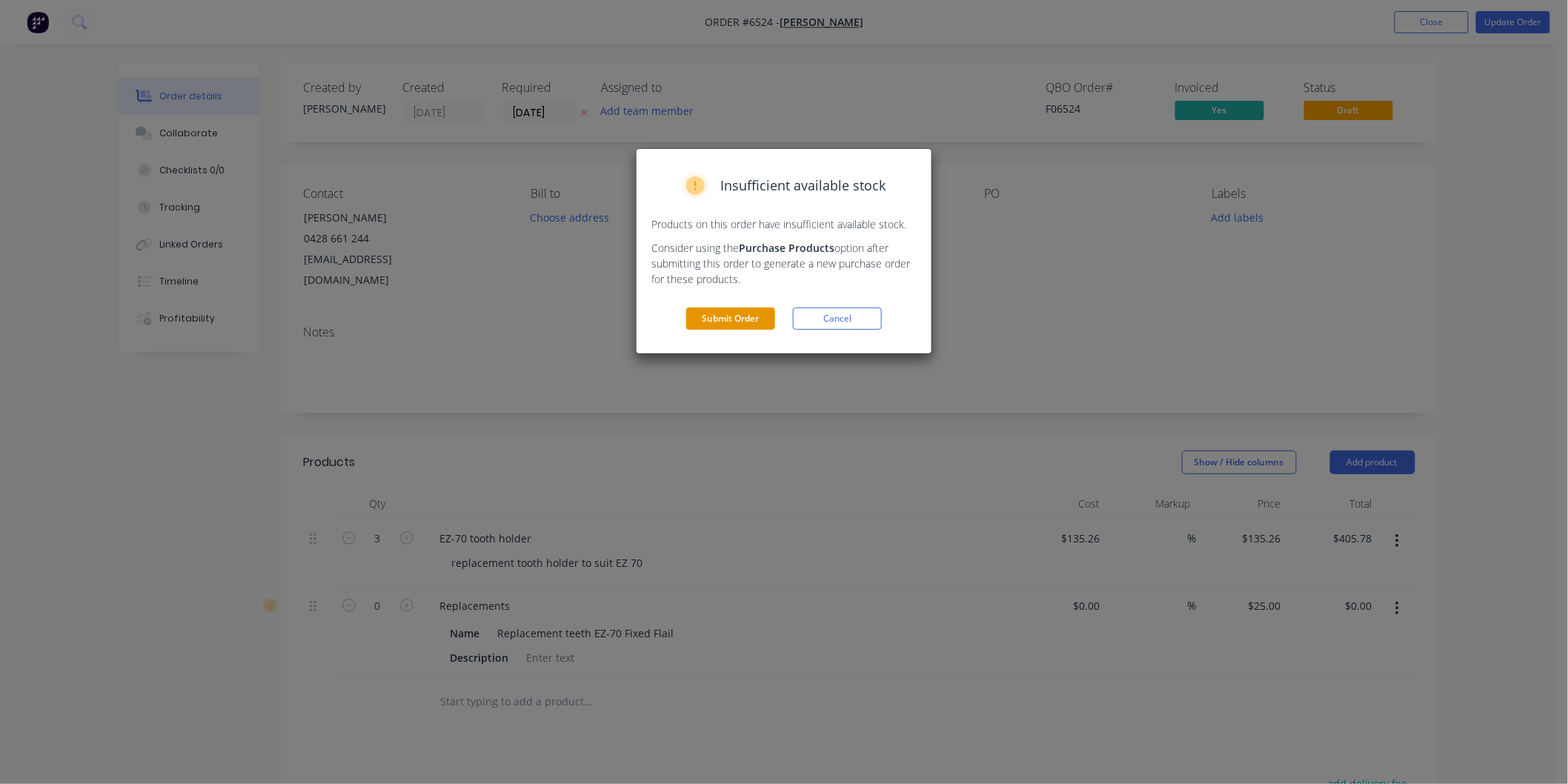
click at [716, 319] on button "Submit Order" at bounding box center [730, 319] width 89 height 22
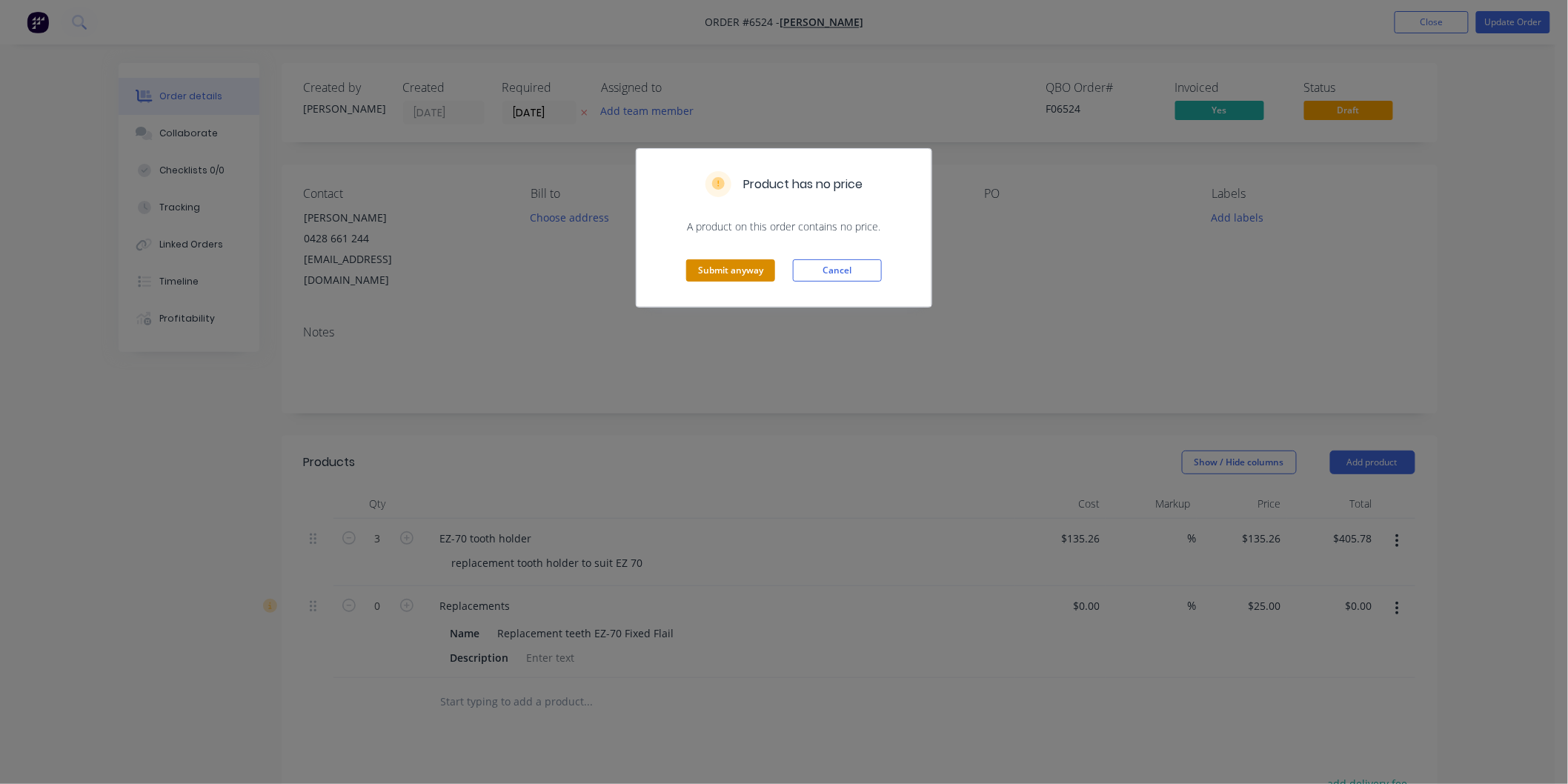
click at [729, 261] on button "Submit anyway" at bounding box center [730, 270] width 89 height 22
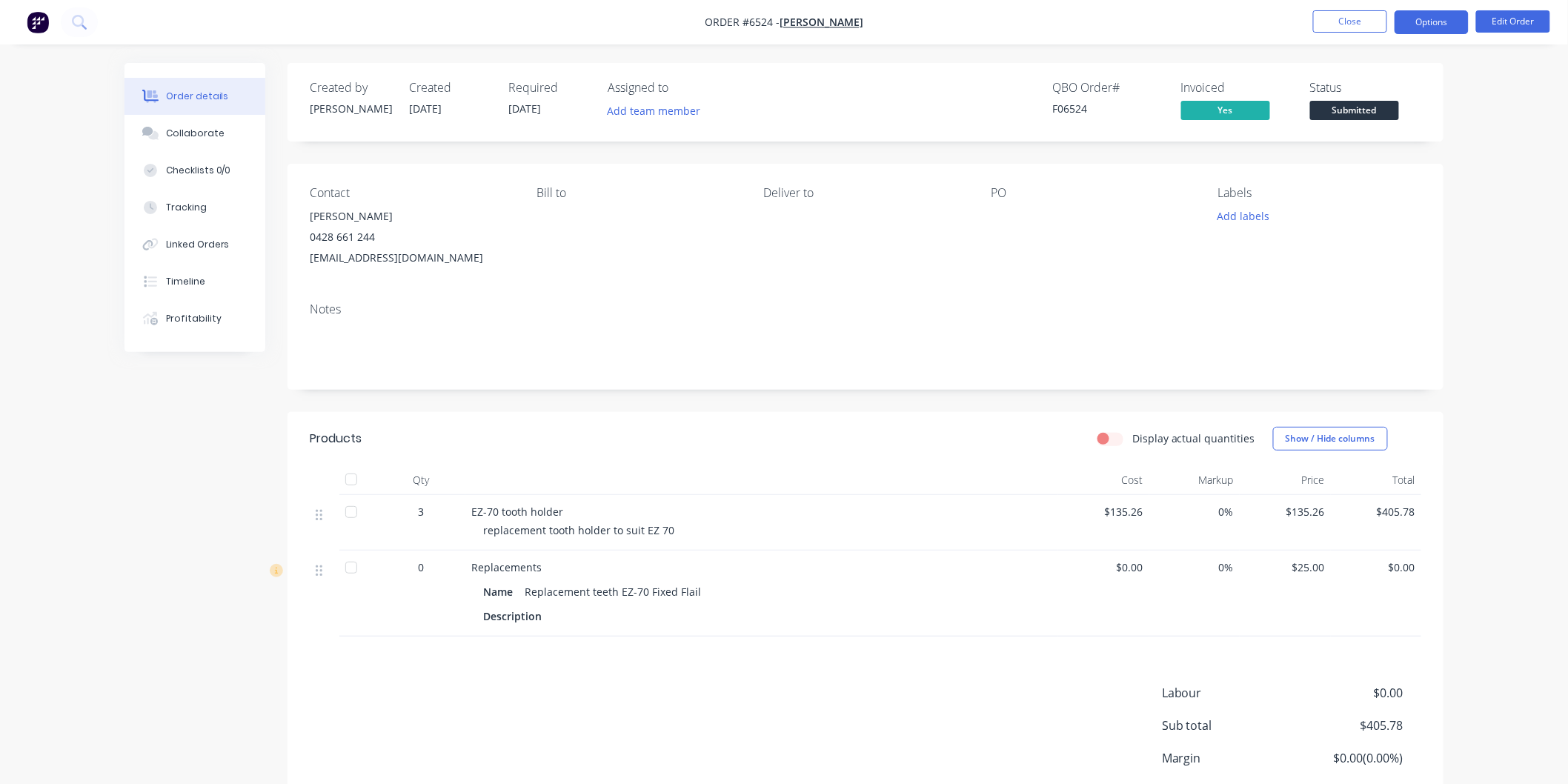
click at [1449, 17] on button "Options" at bounding box center [1432, 22] width 74 height 24
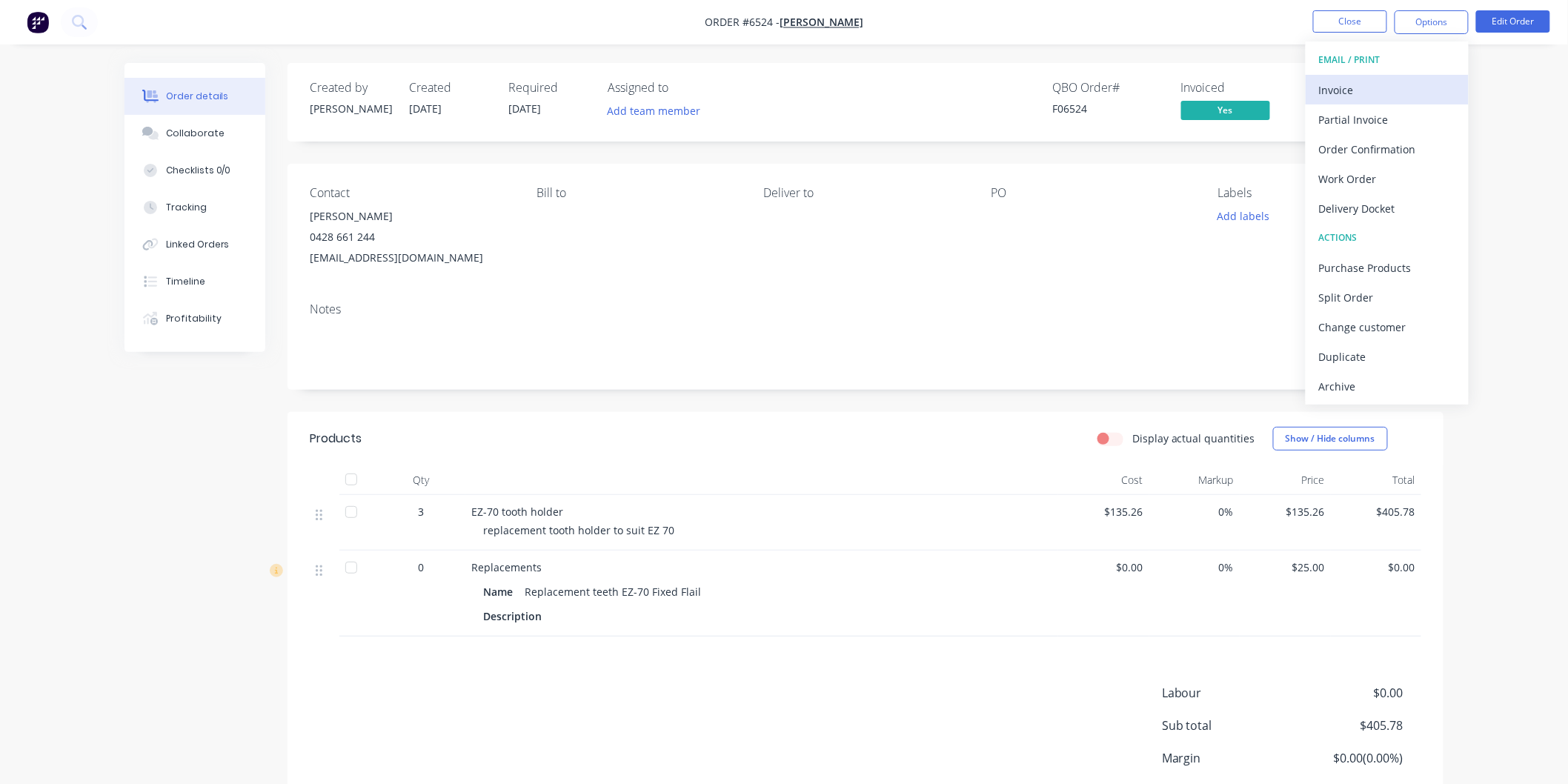
click at [1340, 82] on div "Invoice" at bounding box center [1386, 90] width 136 height 22
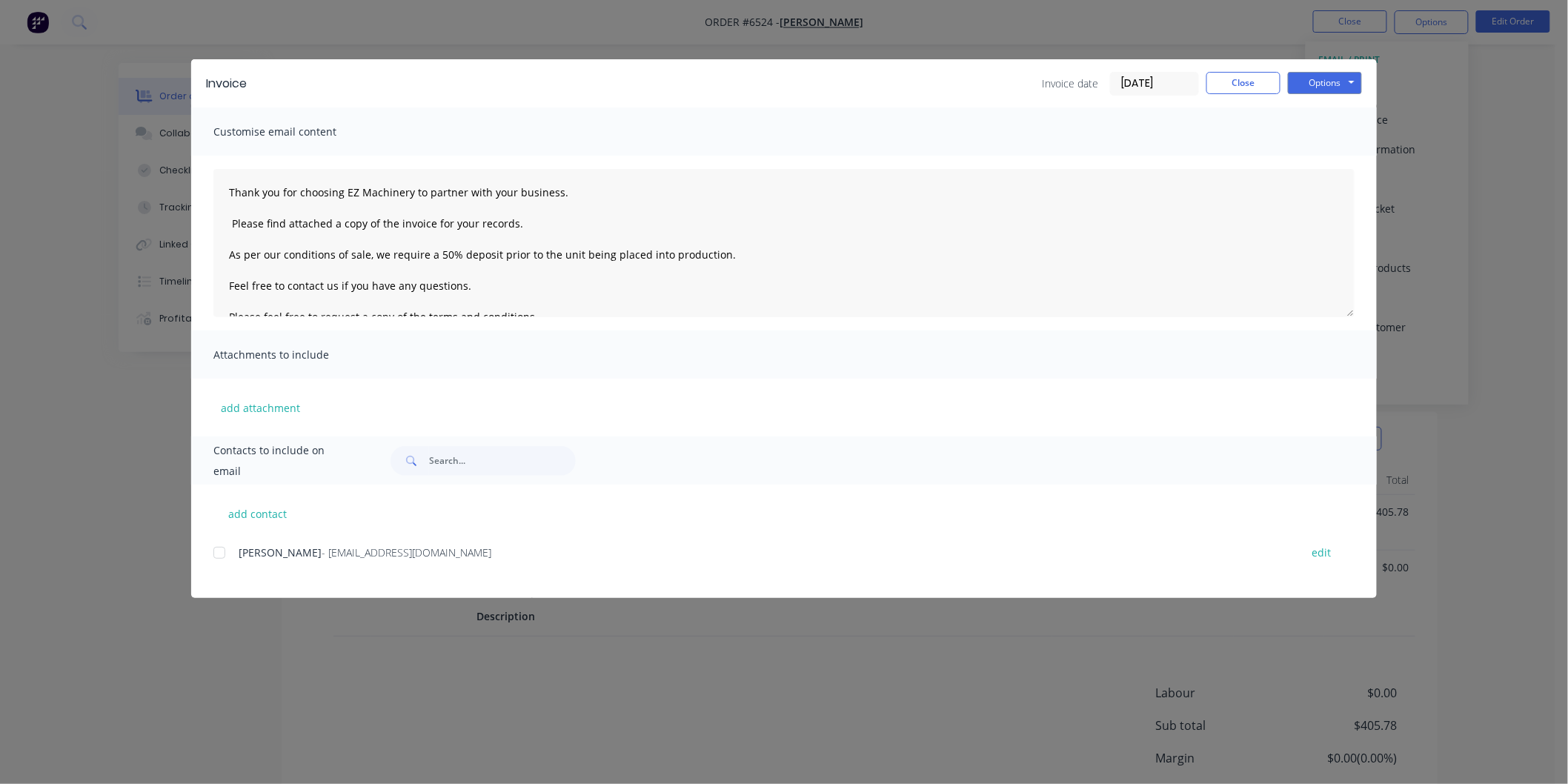
click at [215, 552] on div at bounding box center [220, 553] width 30 height 30
drag, startPoint x: 759, startPoint y: 251, endPoint x: 214, endPoint y: 252, distance: 545.0
click at [214, 252] on textarea "Thank you for choosing EZ Machinery to partner with your business. Please find …" at bounding box center [784, 243] width 1141 height 148
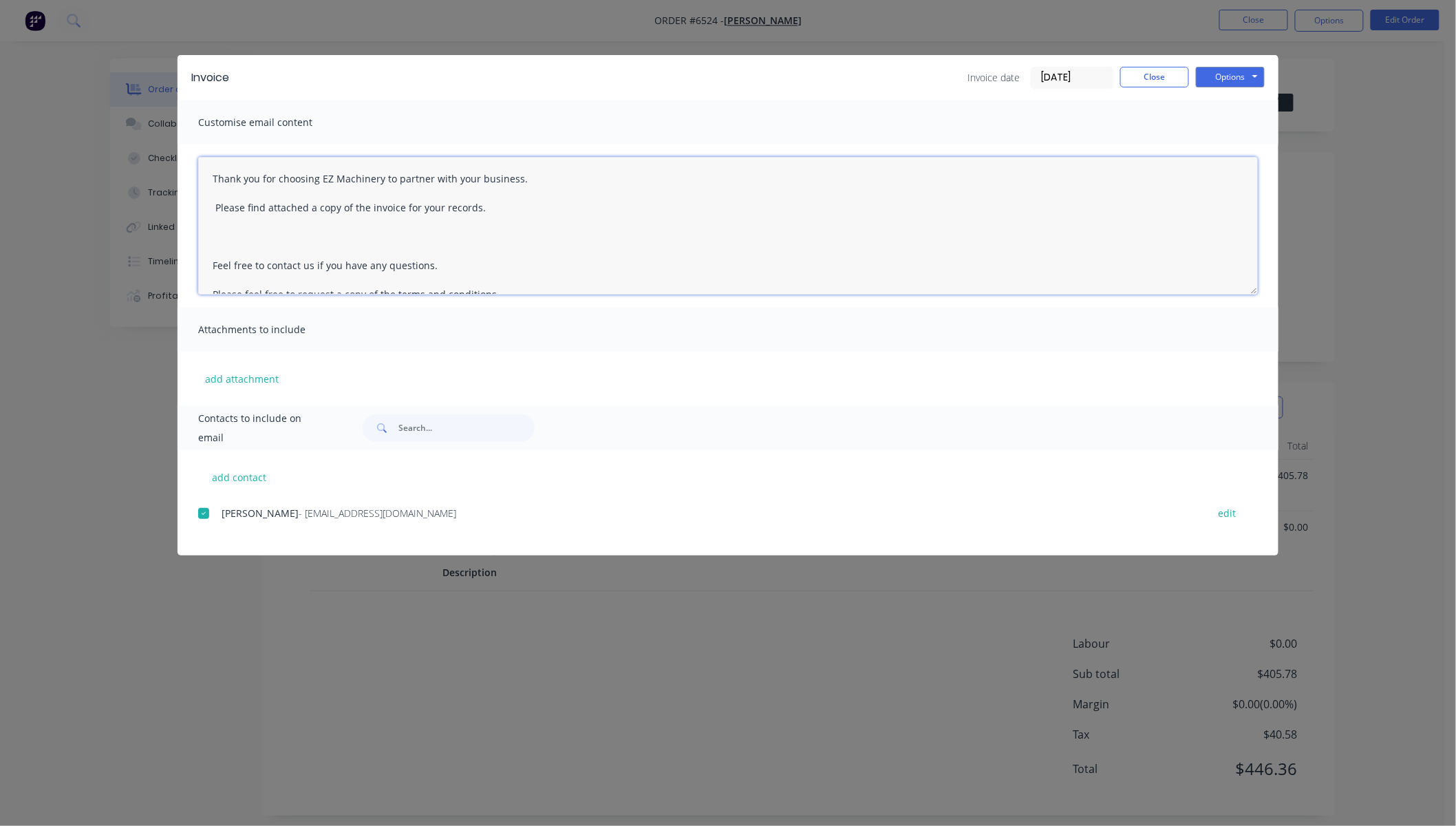
click at [268, 238] on textarea "Thank you for choosing EZ Machinery to partner with your business. Please find …" at bounding box center [728, 225] width 1059 height 138
click at [618, 216] on textarea "Thank you for choosing EZ Machinery to partner with your business. Please find …" at bounding box center [728, 225] width 1059 height 138
click at [237, 250] on textarea "Thank you for choosing EZ Machinery to partner with your business. Please find …" at bounding box center [728, 225] width 1059 height 138
click at [1236, 73] on button "Options" at bounding box center [1230, 77] width 69 height 21
click at [1227, 98] on button "Preview" at bounding box center [1239, 101] width 88 height 23
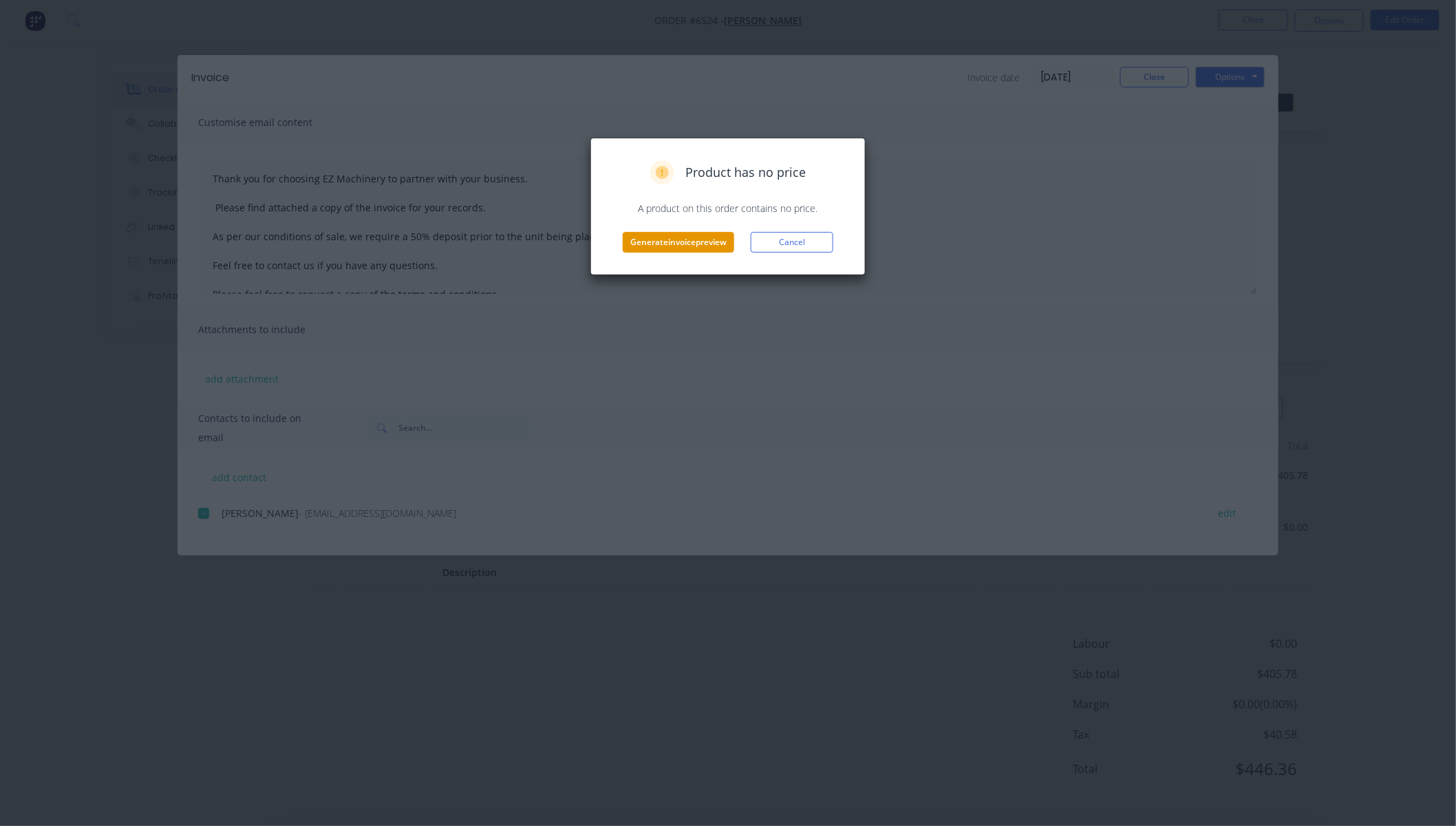
click at [650, 238] on button "Generate invoice preview" at bounding box center [678, 243] width 111 height 21
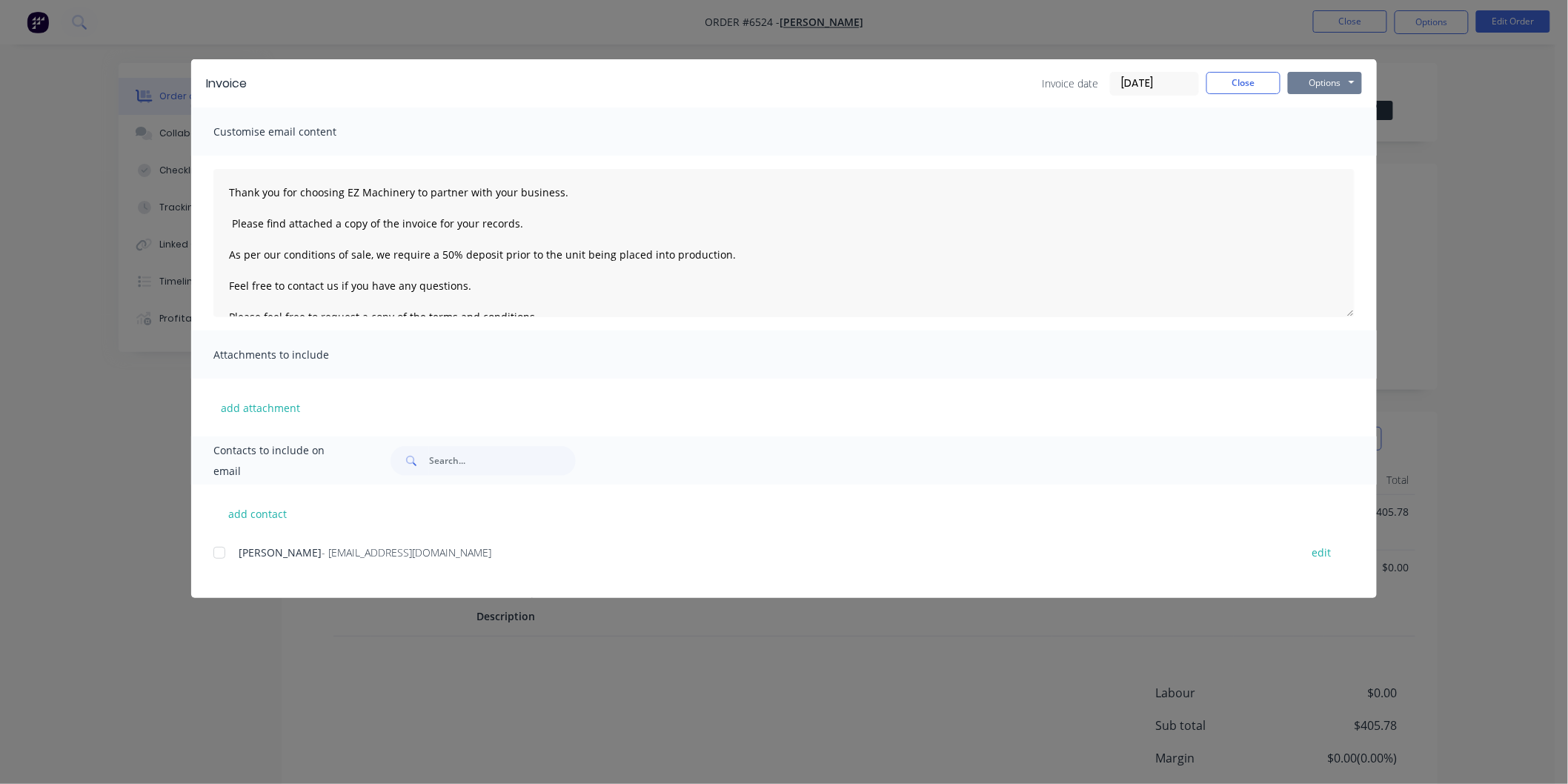
click at [1315, 76] on button "Options" at bounding box center [1325, 83] width 74 height 22
click at [1319, 151] on button "Email" at bounding box center [1334, 158] width 95 height 25
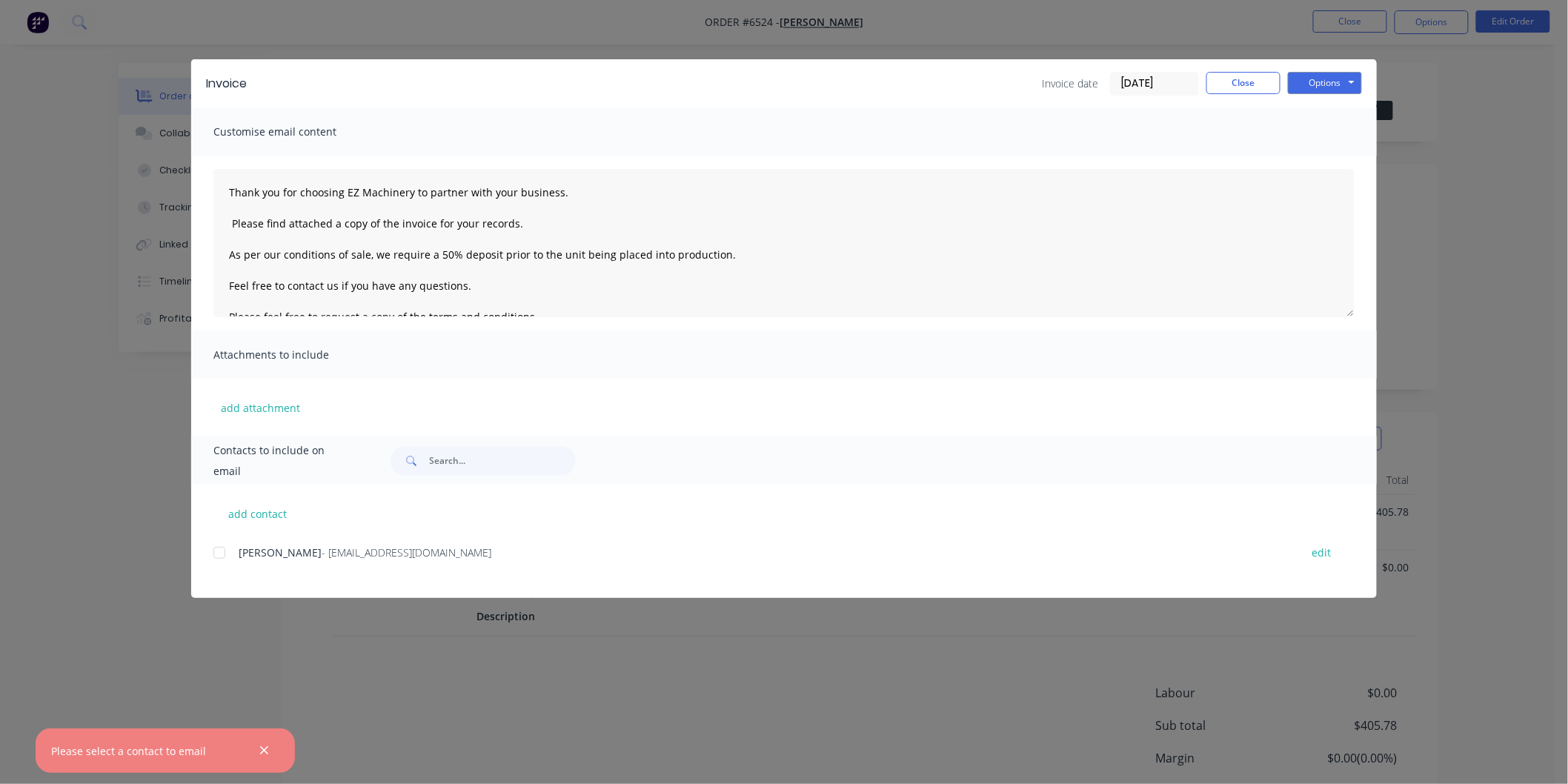
click at [224, 550] on div at bounding box center [220, 553] width 30 height 30
click at [1331, 79] on button "Options" at bounding box center [1325, 83] width 74 height 22
click at [1324, 154] on button "Email" at bounding box center [1334, 158] width 95 height 25
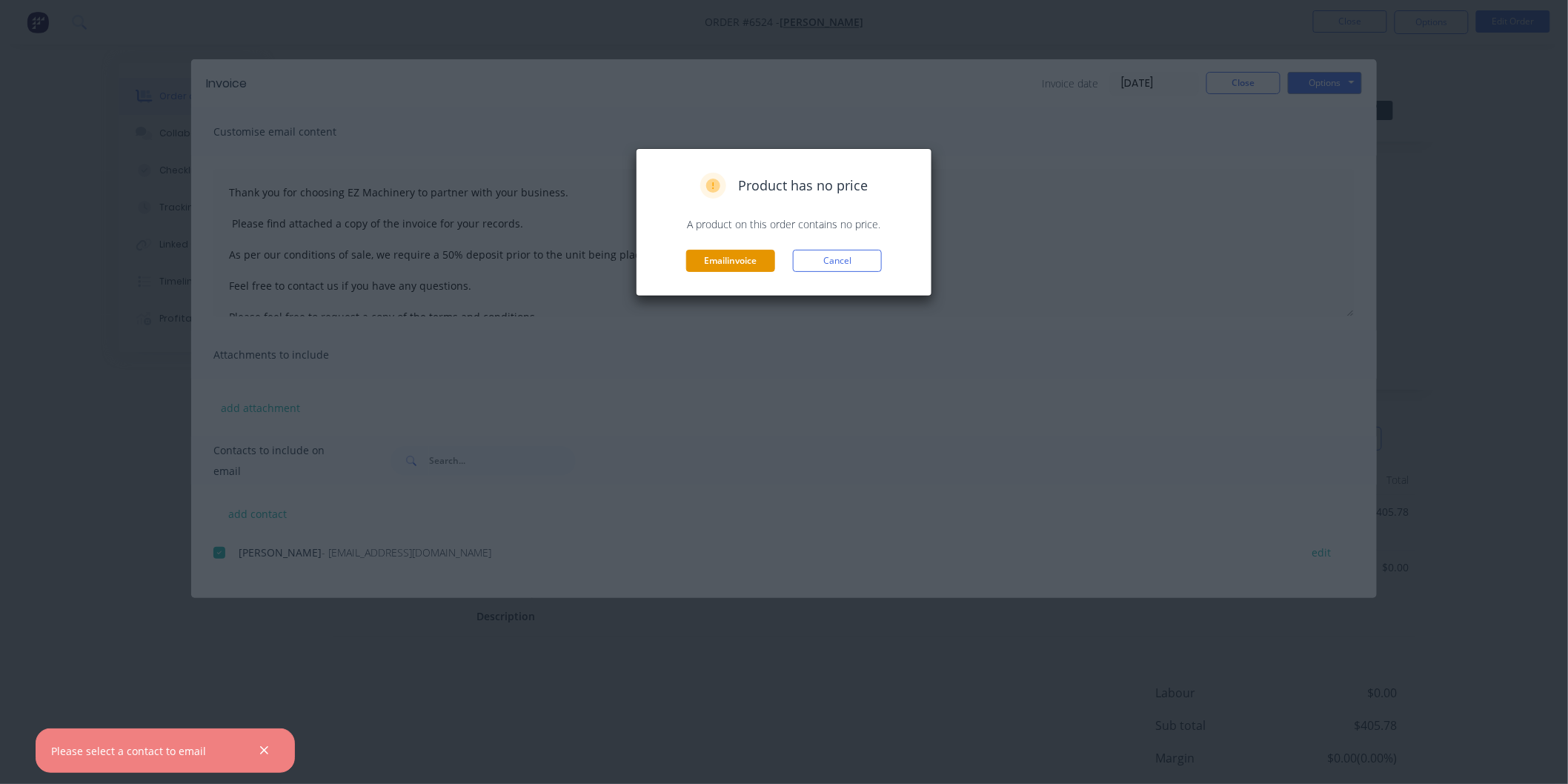
click at [722, 261] on button "Email invoice" at bounding box center [730, 261] width 89 height 22
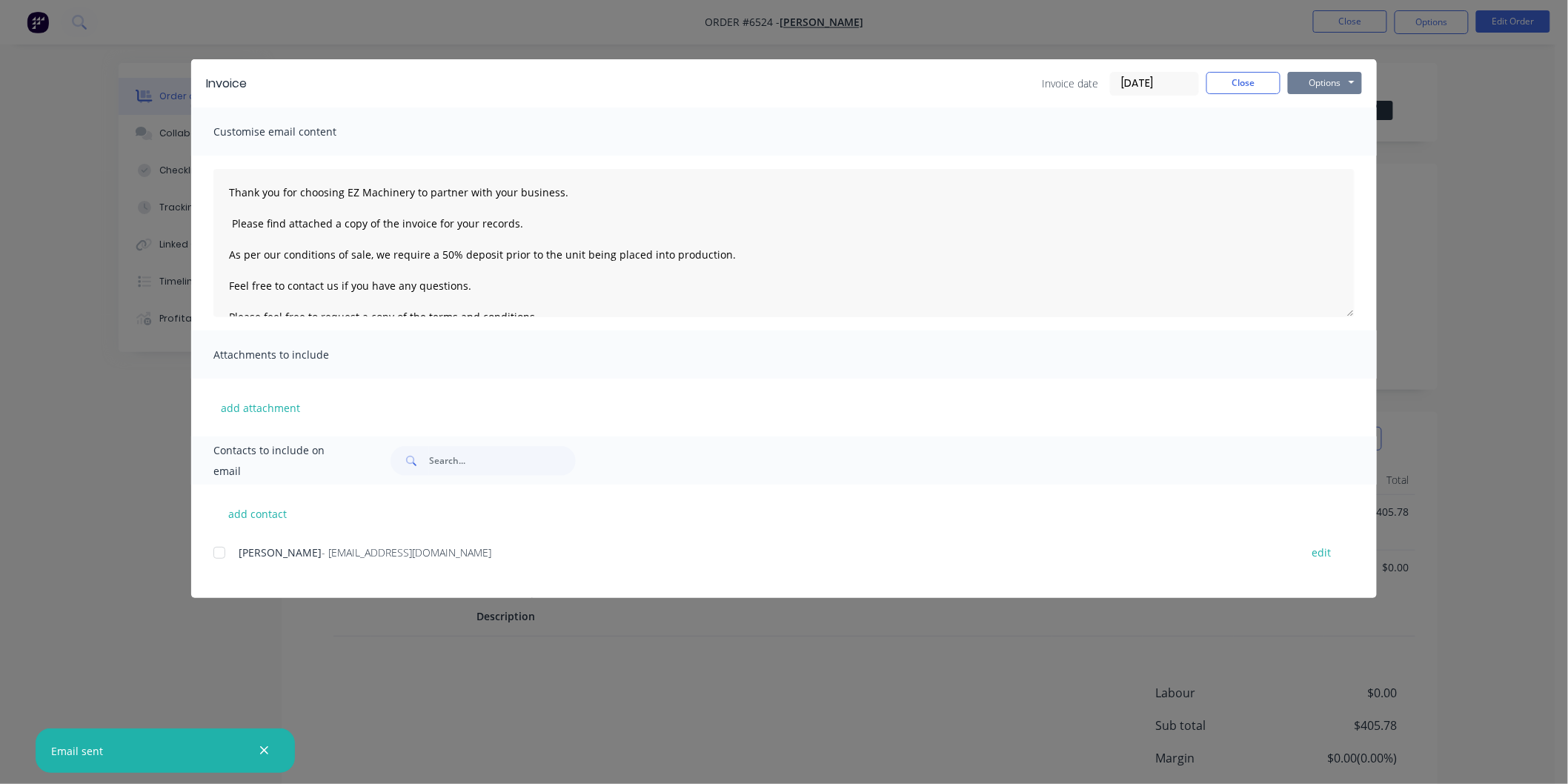
click at [1322, 77] on button "Options" at bounding box center [1325, 83] width 74 height 22
click at [1321, 104] on button "Preview" at bounding box center [1334, 109] width 95 height 25
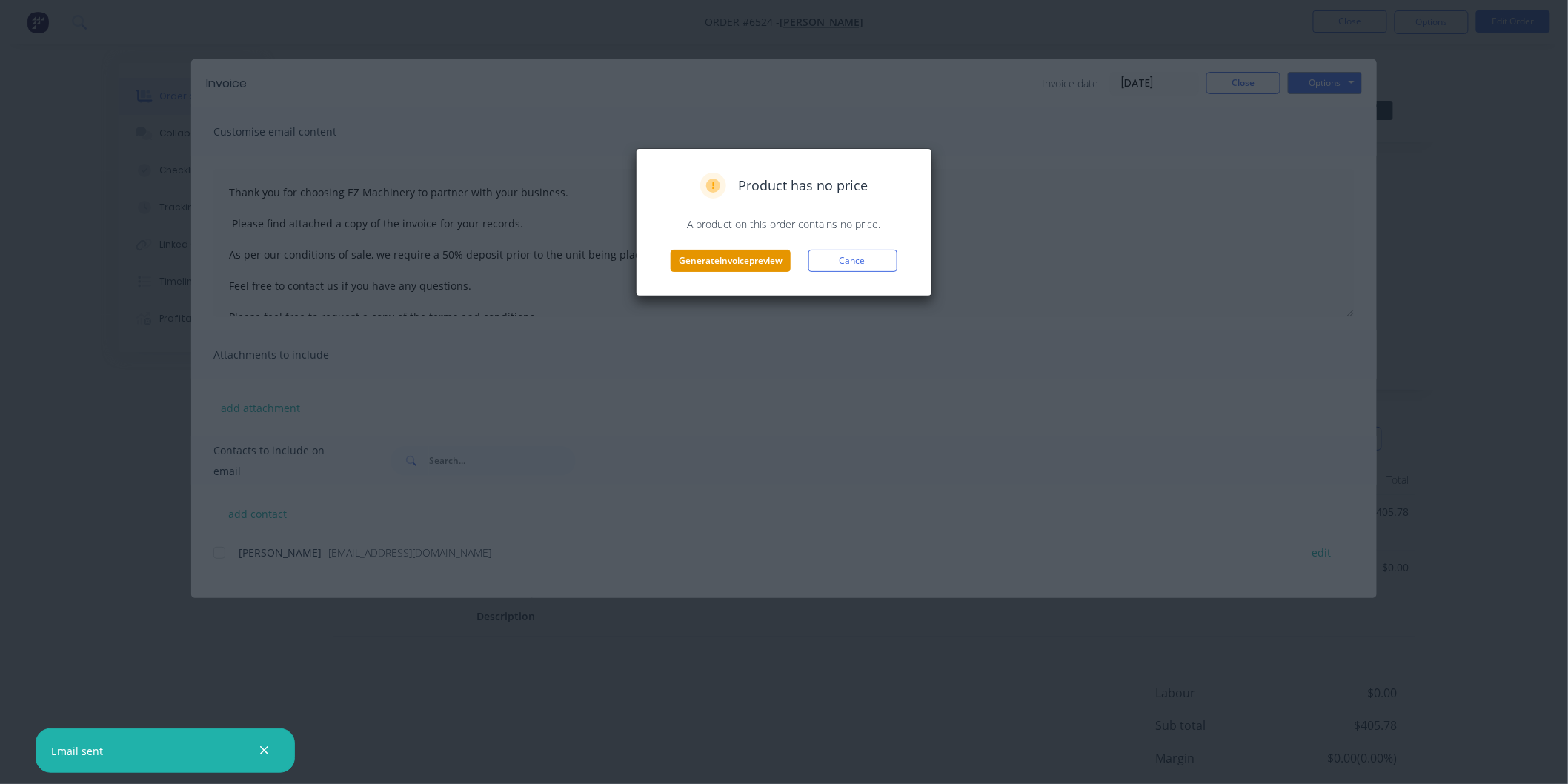
click at [705, 257] on button "Generate invoice preview" at bounding box center [730, 261] width 120 height 22
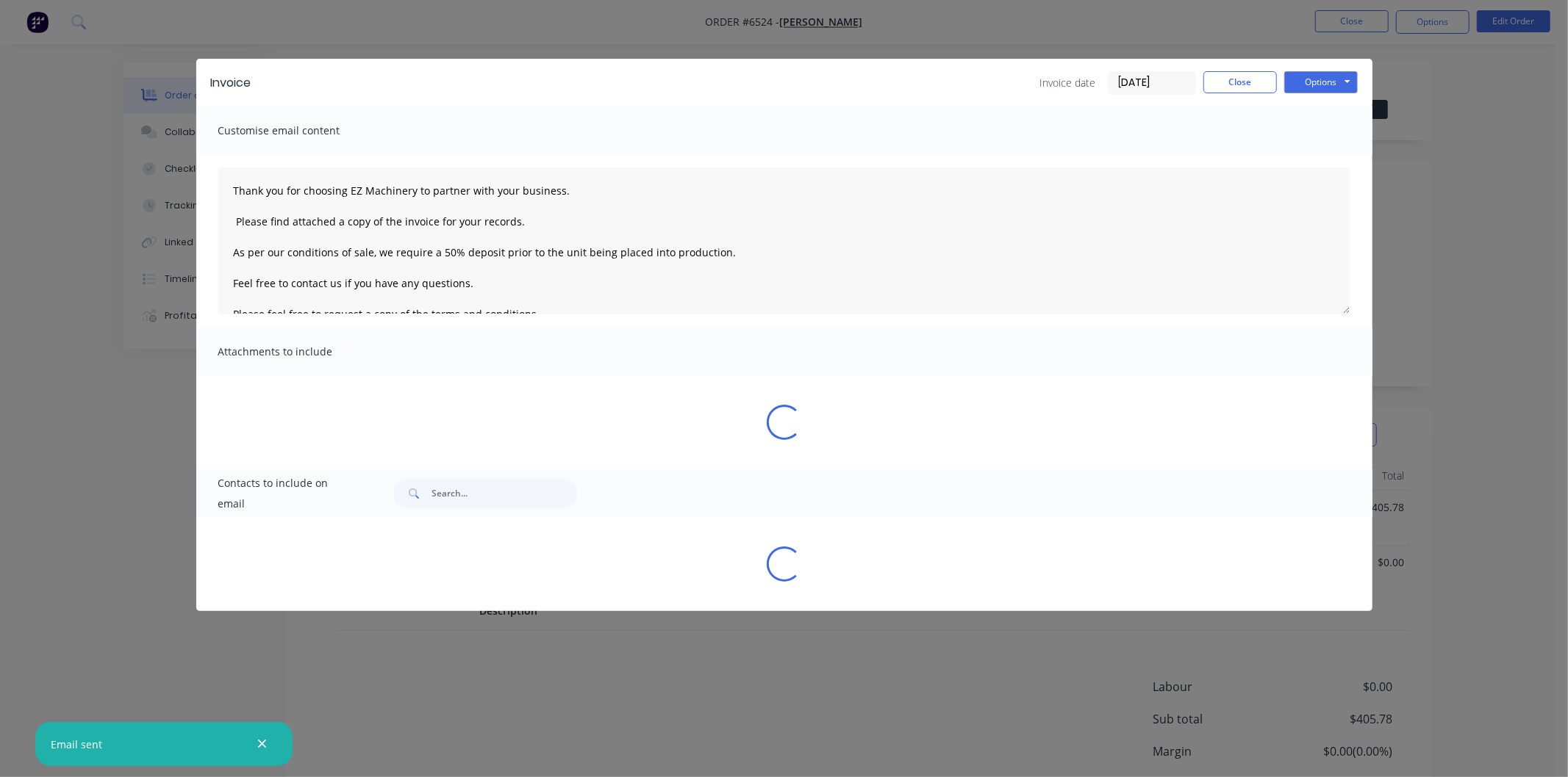
type textarea "Thank you for choosing EZ Machinery to partner with your business. Please find …"
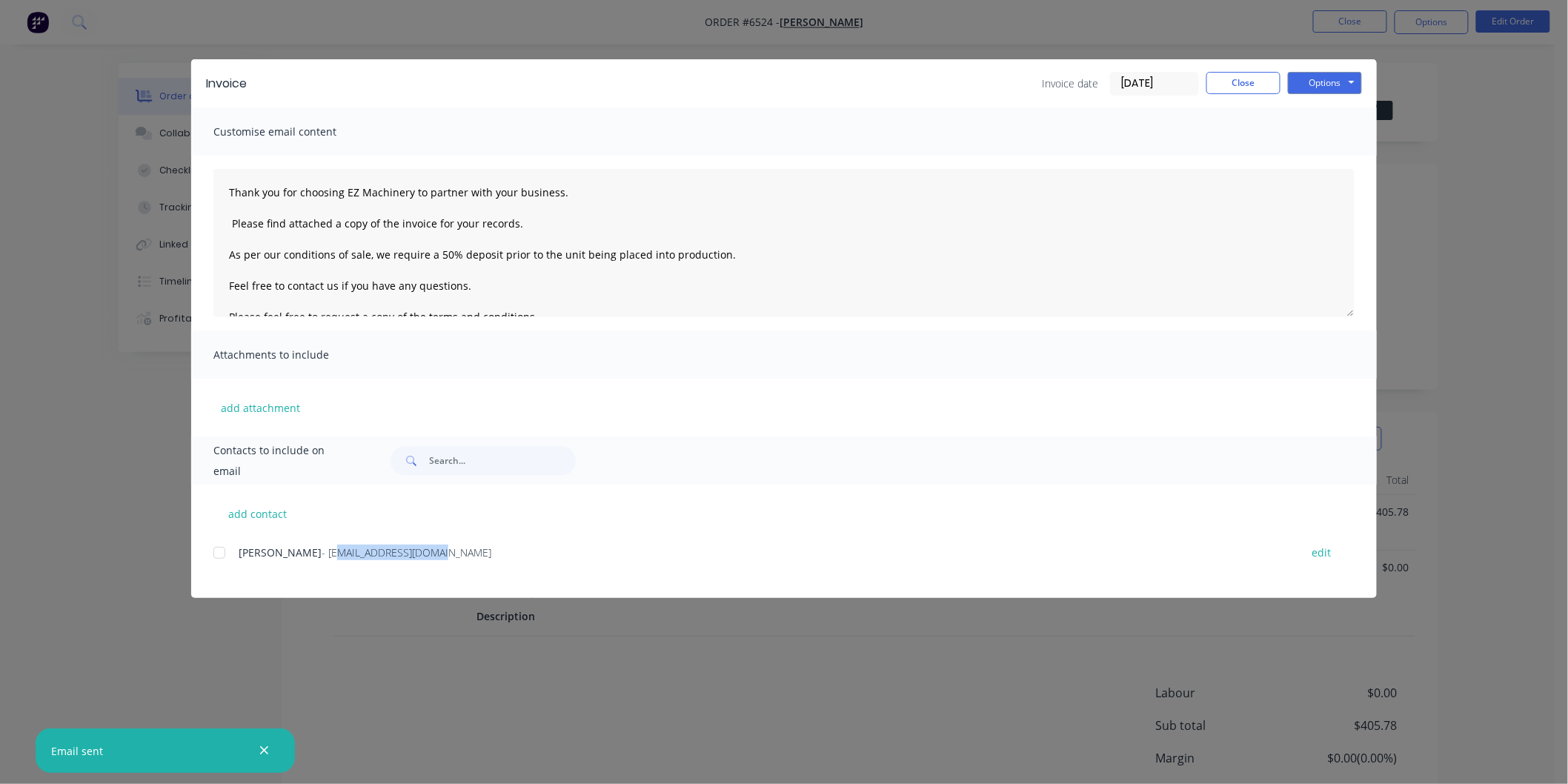
drag, startPoint x: 446, startPoint y: 553, endPoint x: 314, endPoint y: 556, distance: 132.0
click at [304, 558] on div "[PERSON_NAME] - [EMAIL_ADDRESS][DOMAIN_NAME]" at bounding box center [762, 552] width 1047 height 16
drag, startPoint x: 322, startPoint y: 553, endPoint x: 336, endPoint y: 561, distance: 16.1
click at [335, 561] on div "[PERSON_NAME] - [EMAIL_ADDRESS][DOMAIN_NAME] edit" at bounding box center [795, 552] width 1163 height 20
drag, startPoint x: 307, startPoint y: 549, endPoint x: 386, endPoint y: 556, distance: 79.3
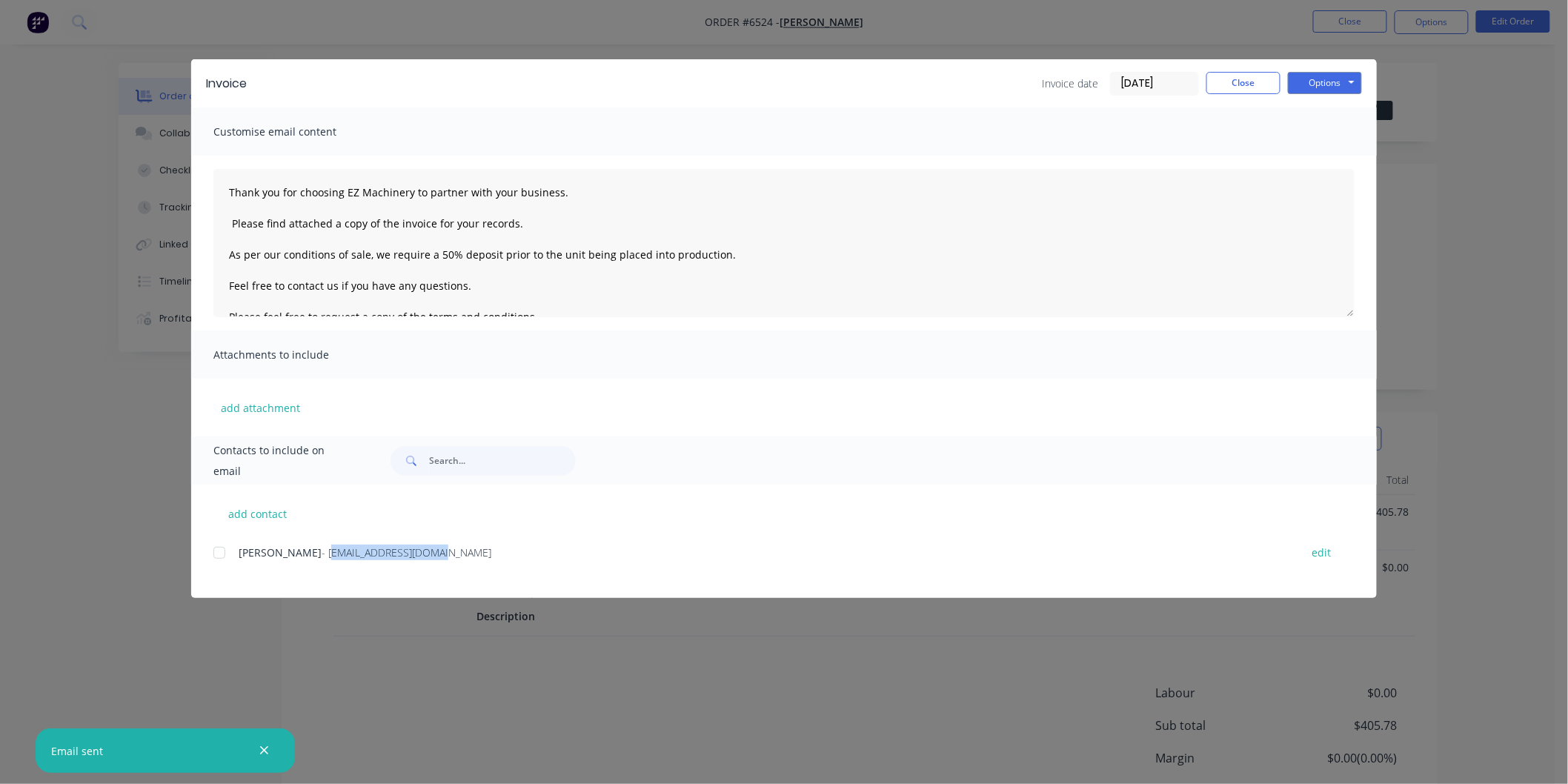
click at [424, 559] on div "[PERSON_NAME] - [EMAIL_ADDRESS][DOMAIN_NAME]" at bounding box center [762, 552] width 1047 height 16
click at [1247, 80] on button "Close" at bounding box center [1244, 83] width 74 height 22
